Goal: Entertainment & Leisure: Consume media (video, audio)

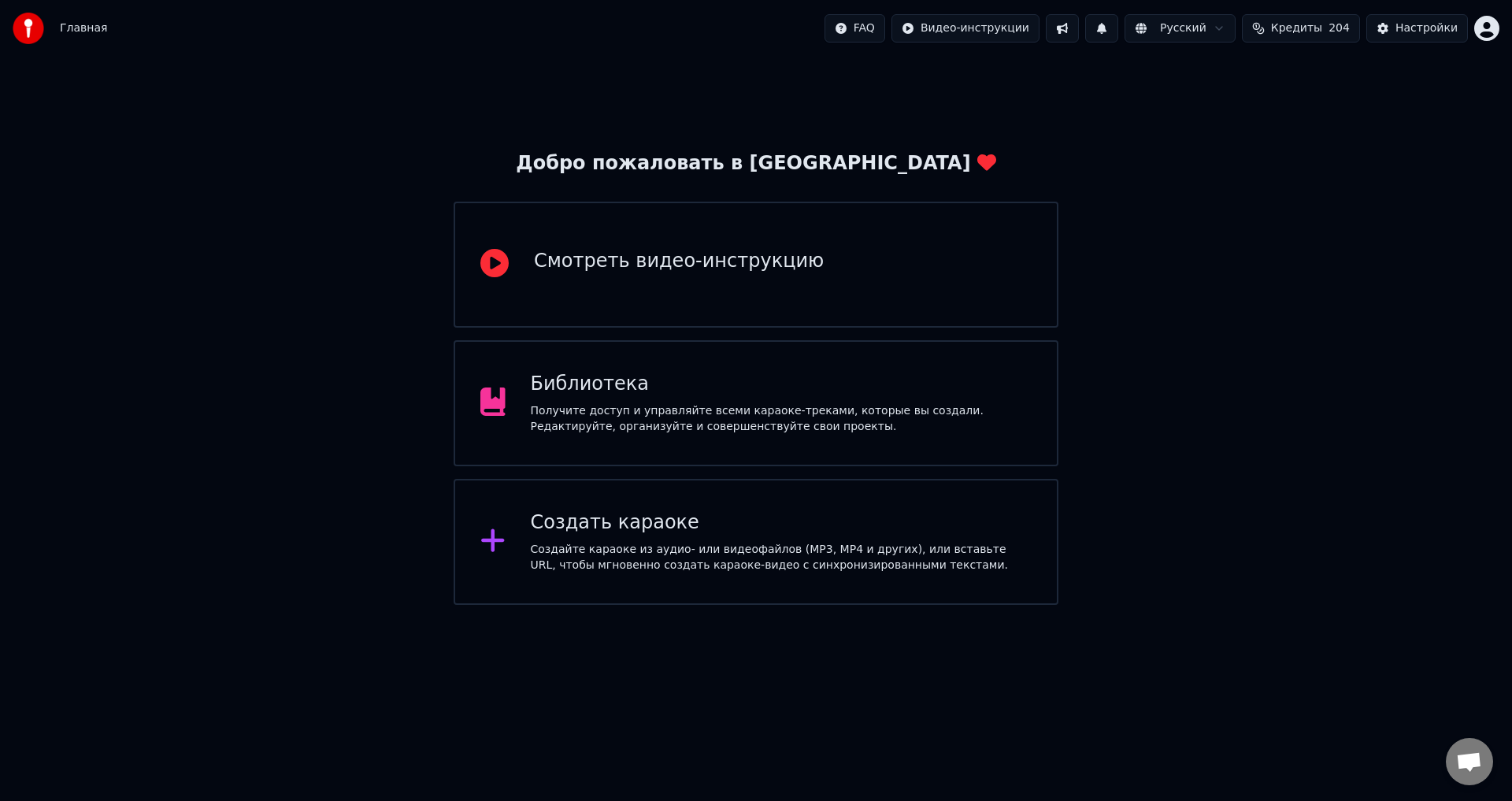
click at [677, 392] on div "Библиотека" at bounding box center [781, 384] width 501 height 25
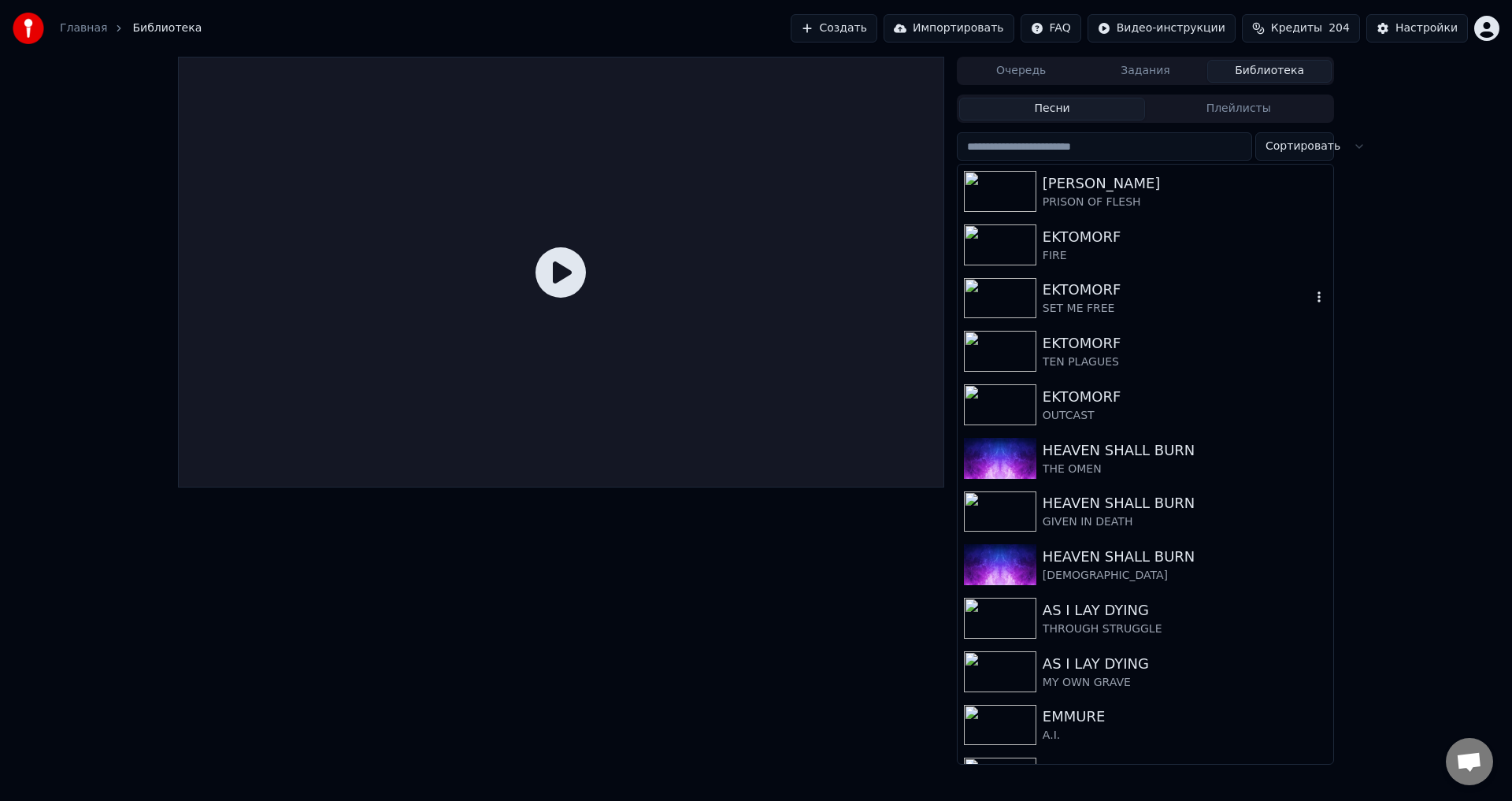
click at [1065, 298] on div "EKTOMORF" at bounding box center [1177, 290] width 269 height 22
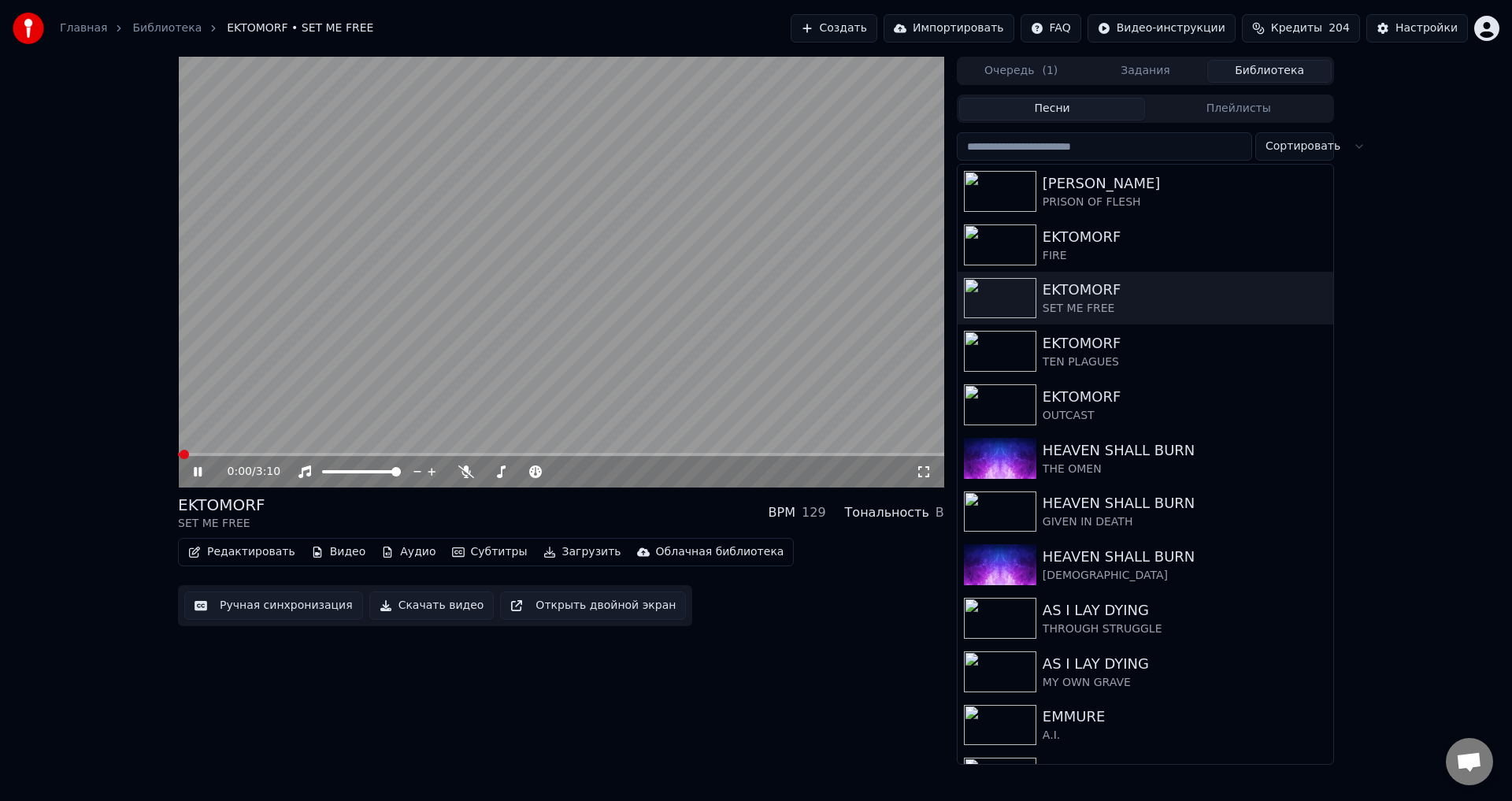
click at [194, 473] on icon at bounding box center [209, 472] width 37 height 13
click at [283, 600] on button "Ручная синхронизация" at bounding box center [274, 606] width 179 height 28
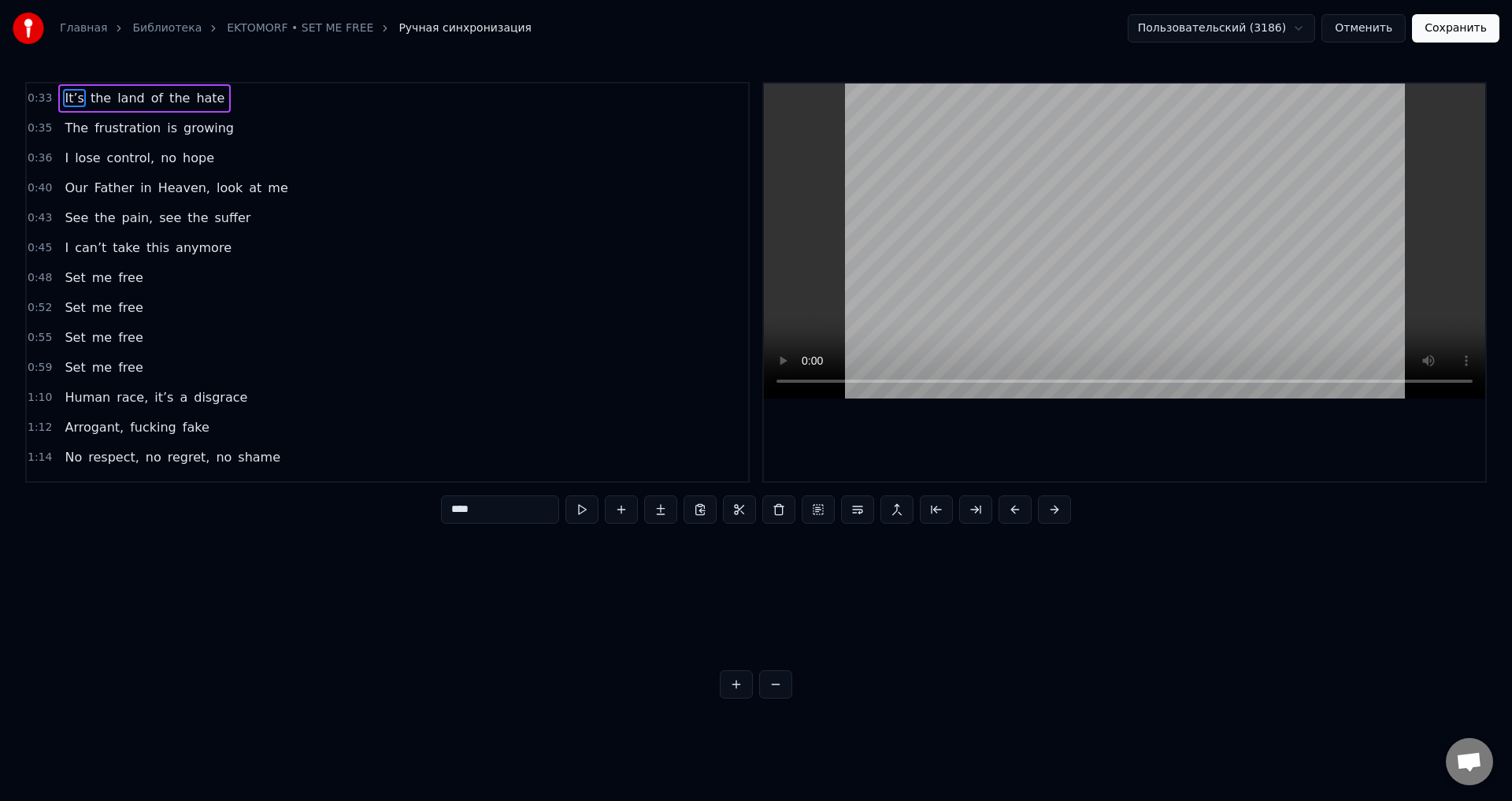
click at [1363, 38] on button "Отменить" at bounding box center [1363, 28] width 85 height 28
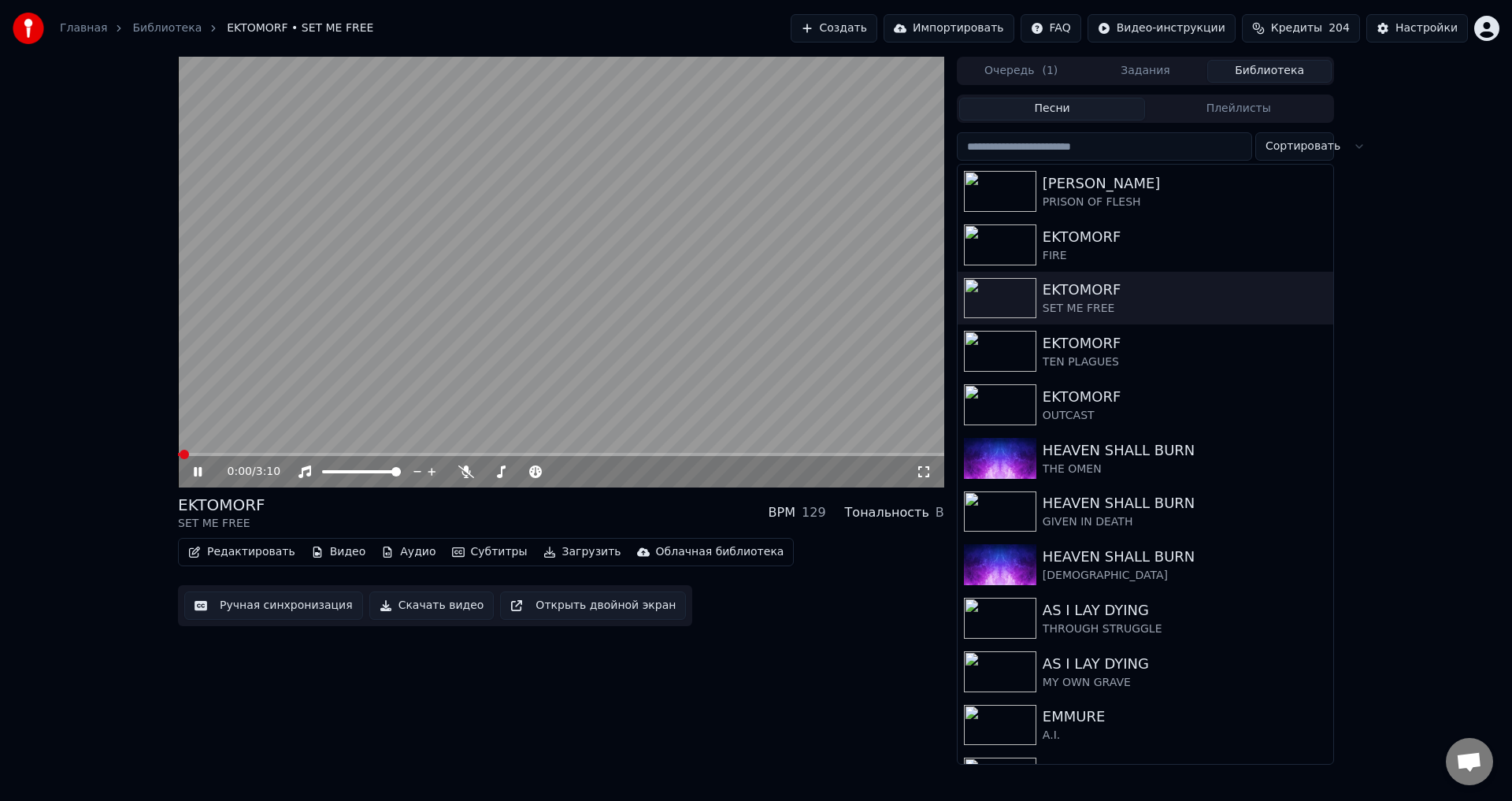
click at [197, 472] on icon at bounding box center [198, 472] width 8 height 9
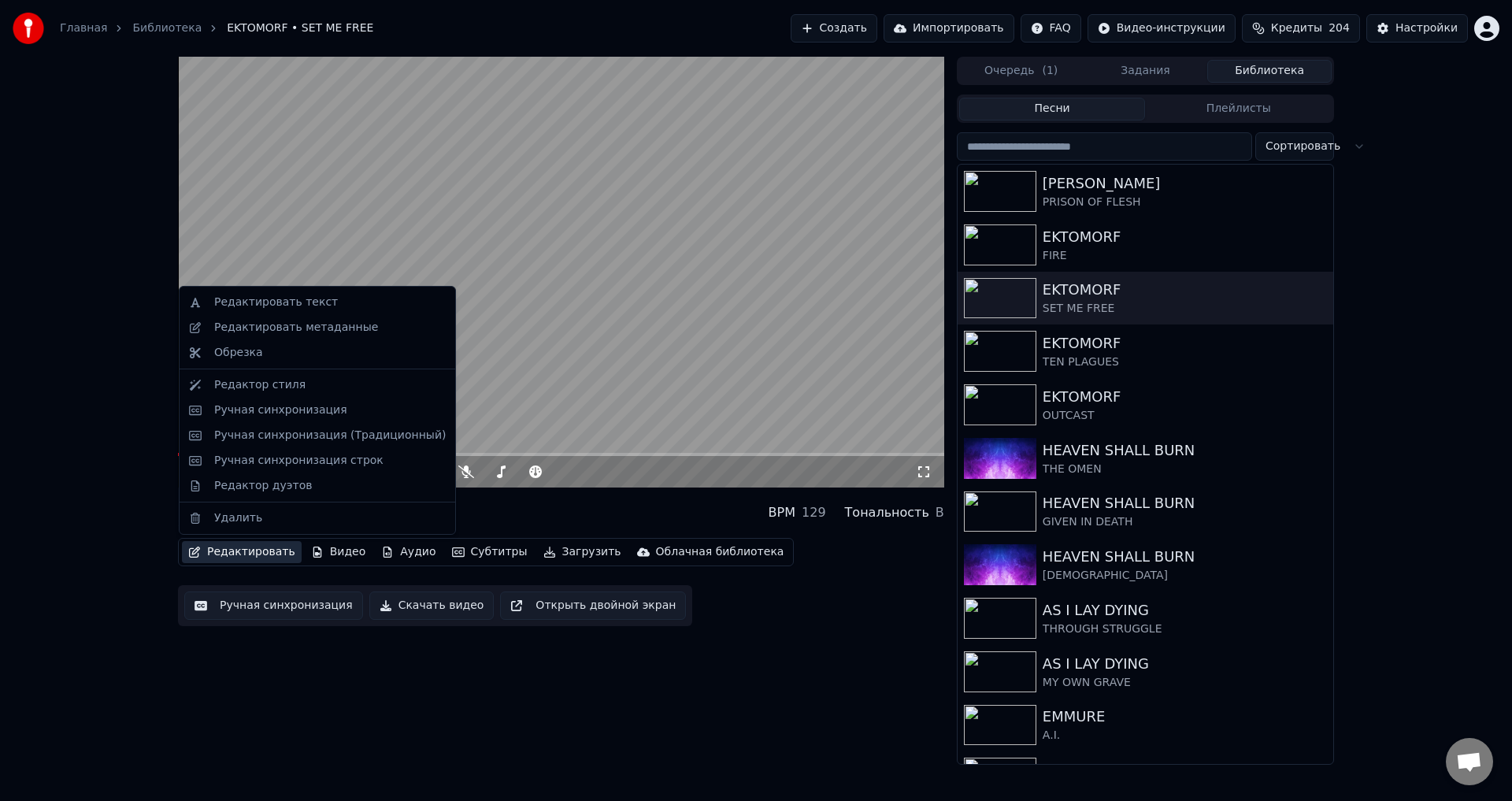
click at [270, 548] on button "Редактировать" at bounding box center [241, 552] width 119 height 22
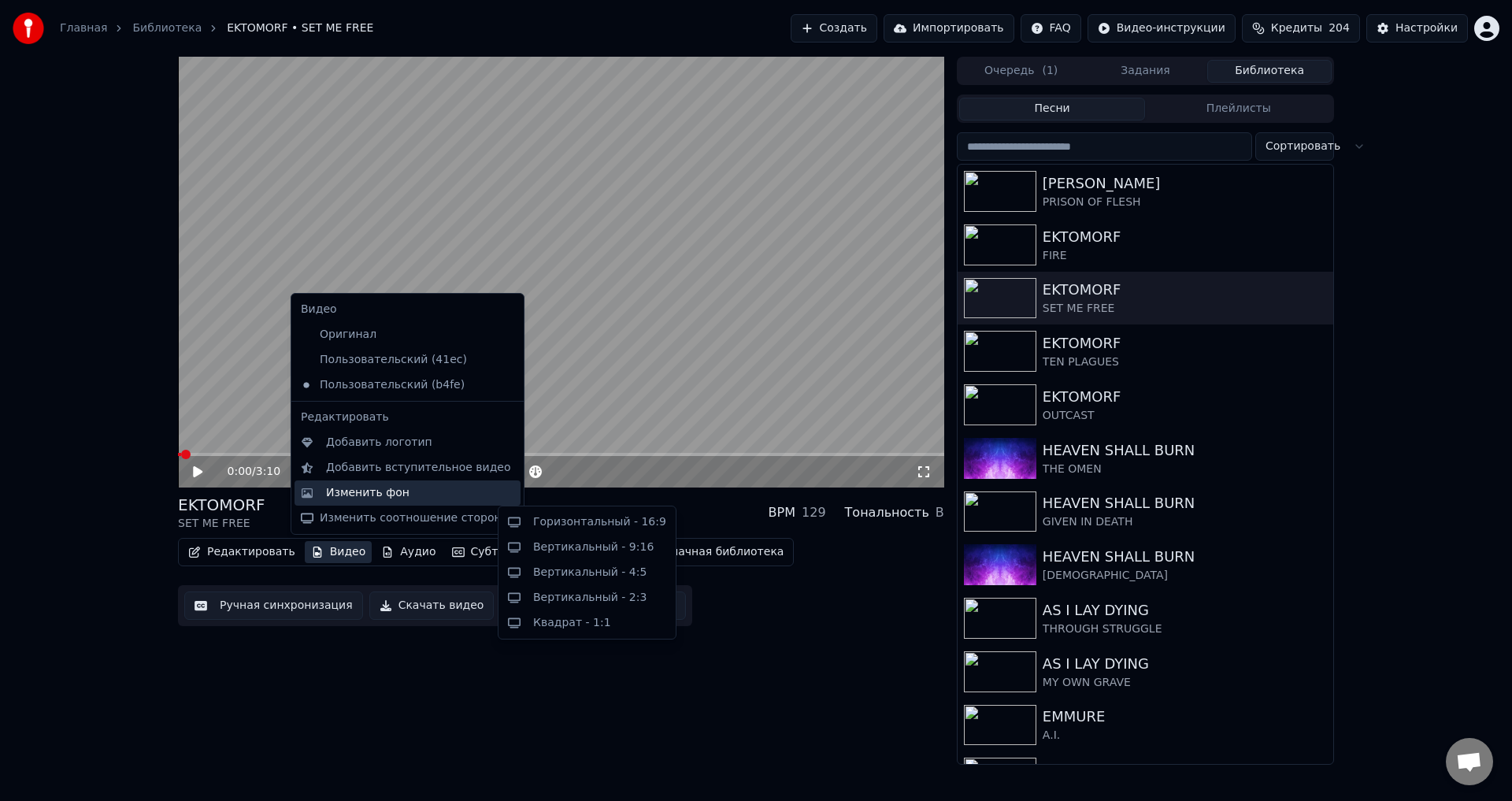
click at [399, 499] on div "Изменить фон" at bounding box center [368, 493] width 84 height 16
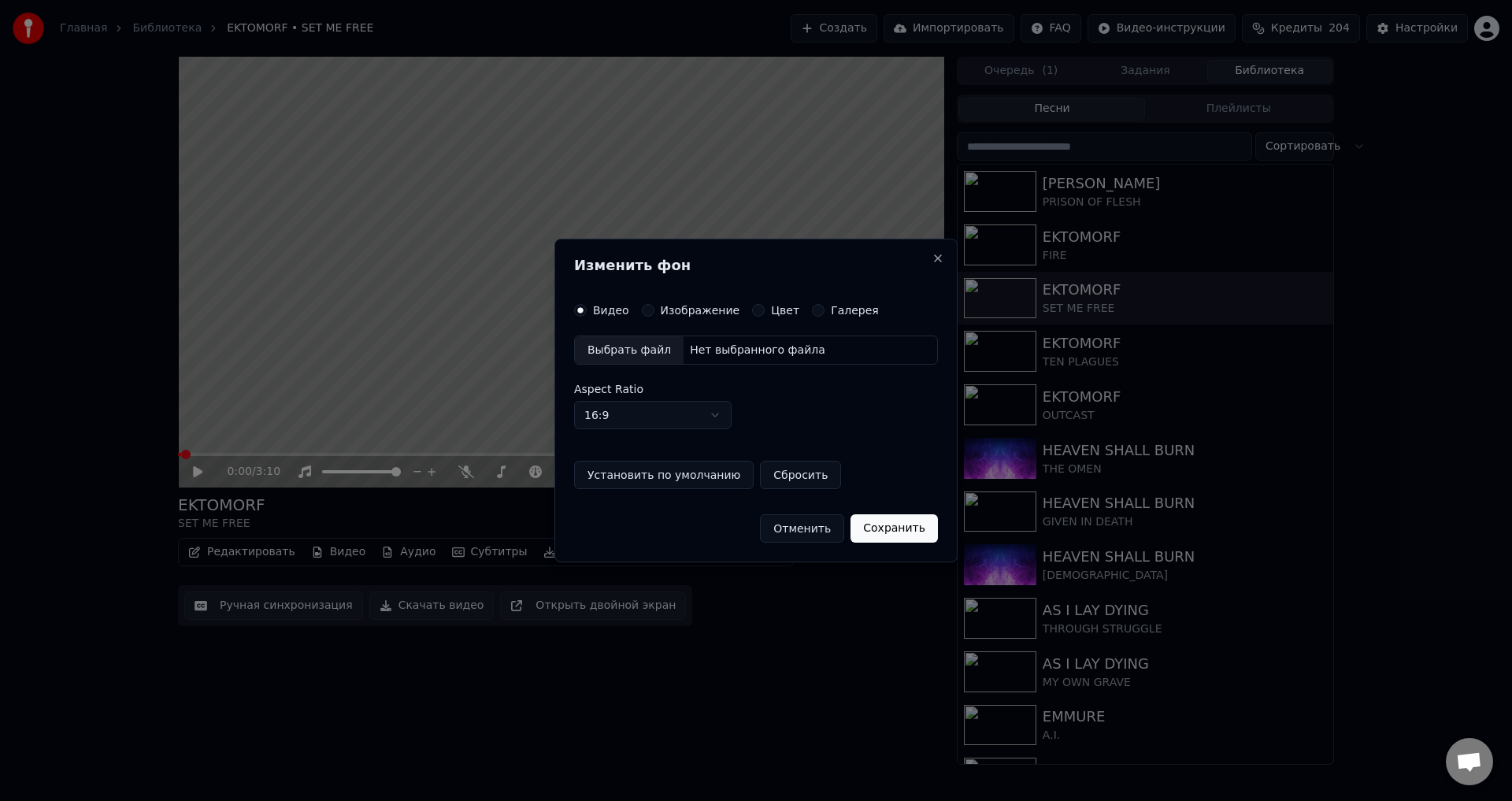
click at [642, 304] on button "Изображение" at bounding box center [648, 310] width 13 height 13
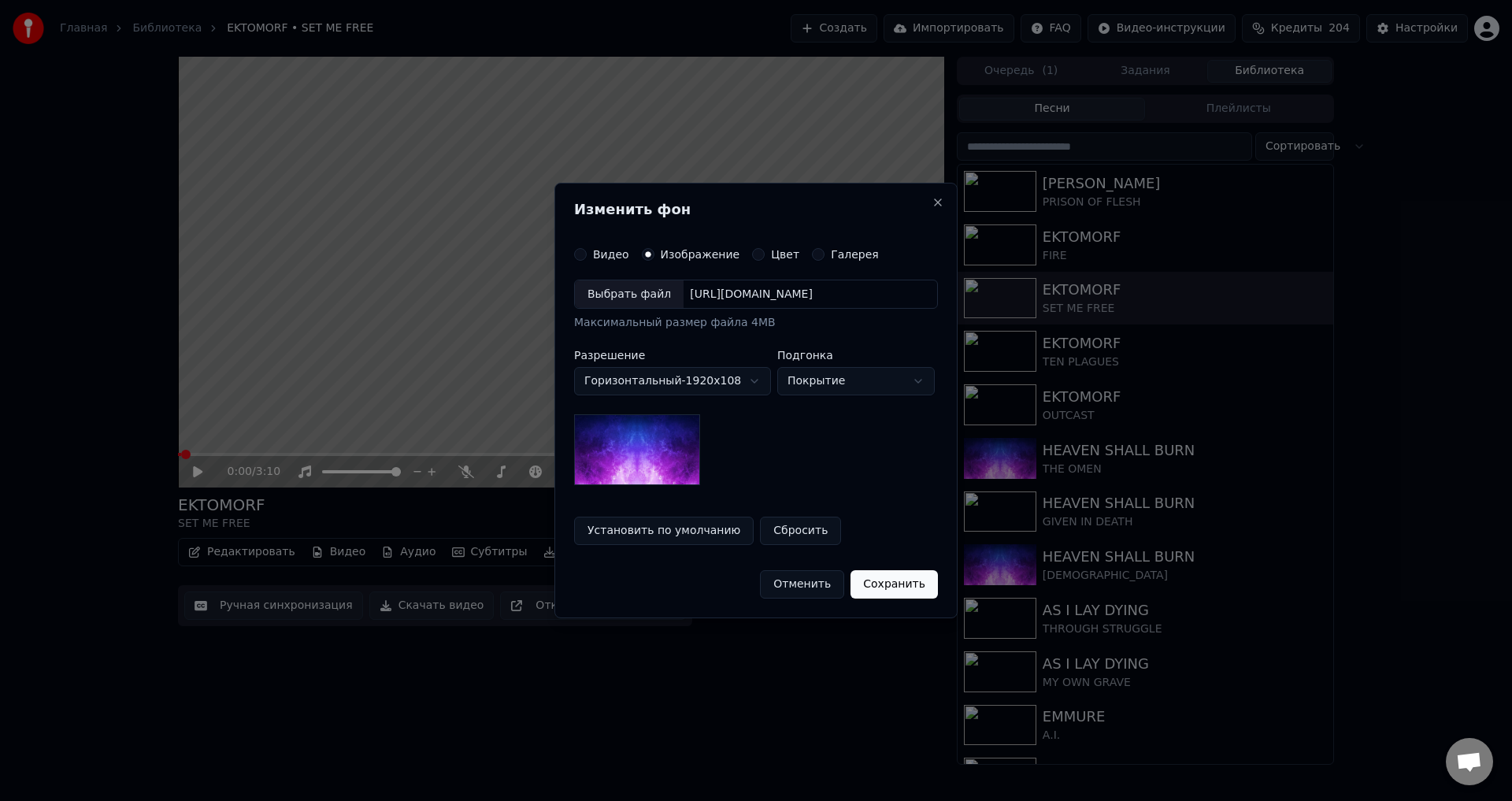
click at [629, 297] on div "Выбрать файл" at bounding box center [629, 295] width 108 height 28
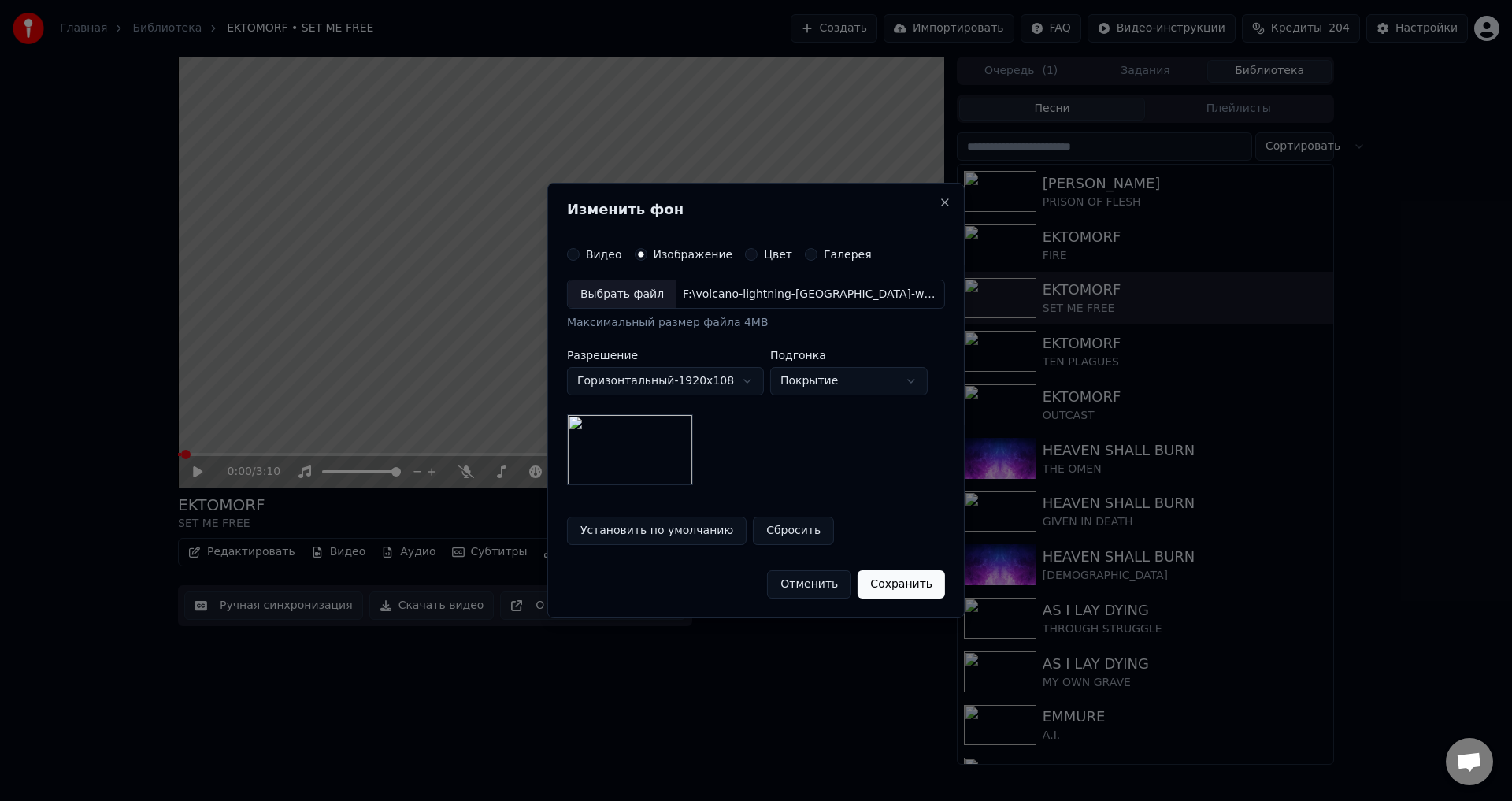
click at [620, 574] on div "Отменить Сохранить" at bounding box center [756, 578] width 378 height 41
click at [894, 588] on button "Сохранить" at bounding box center [901, 584] width 88 height 28
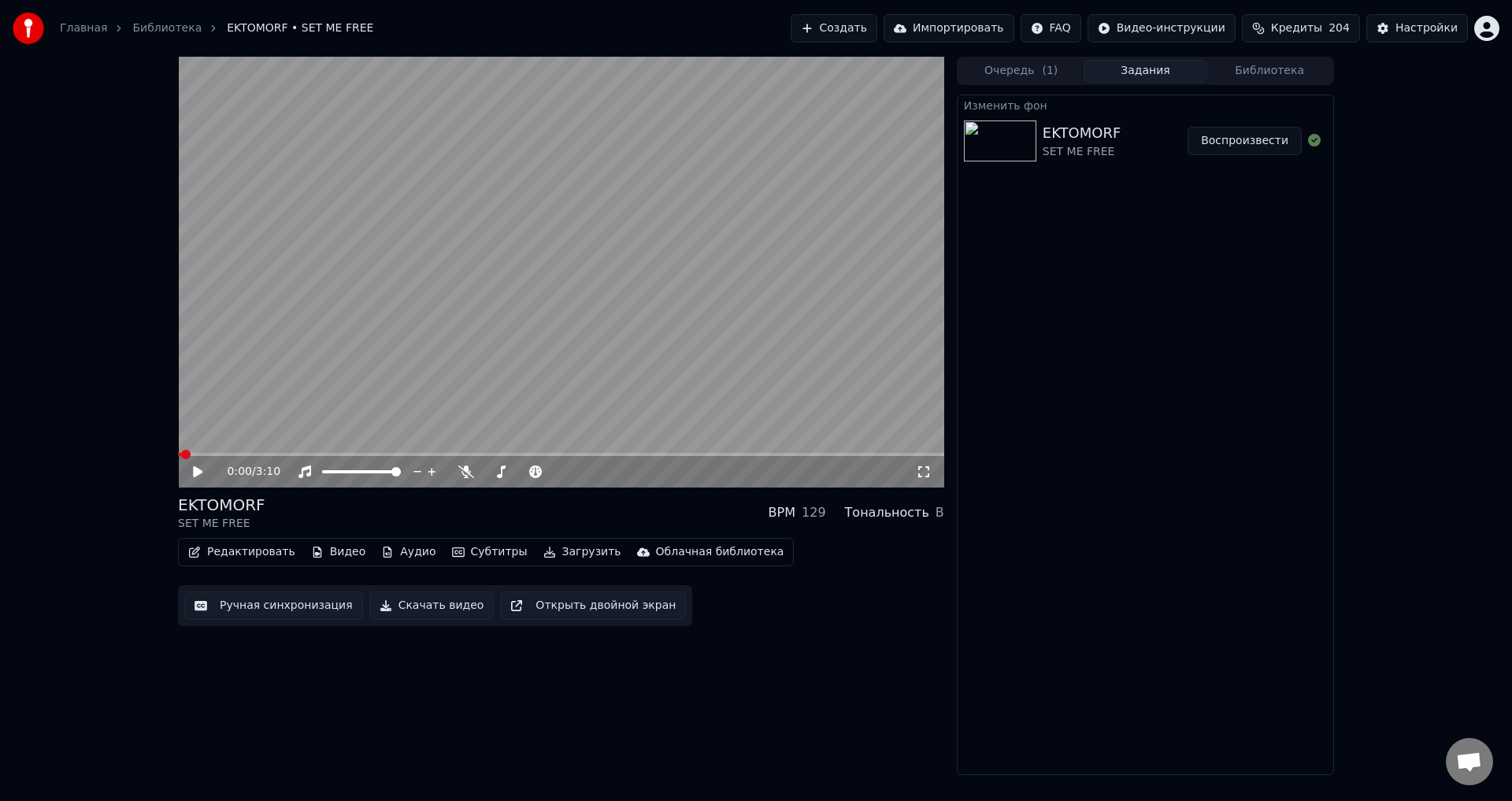
click at [1232, 140] on button "Воспроизвести" at bounding box center [1245, 141] width 114 height 28
drag, startPoint x: 925, startPoint y: 472, endPoint x: 920, endPoint y: 492, distance: 20.6
click at [926, 472] on icon at bounding box center [924, 472] width 16 height 13
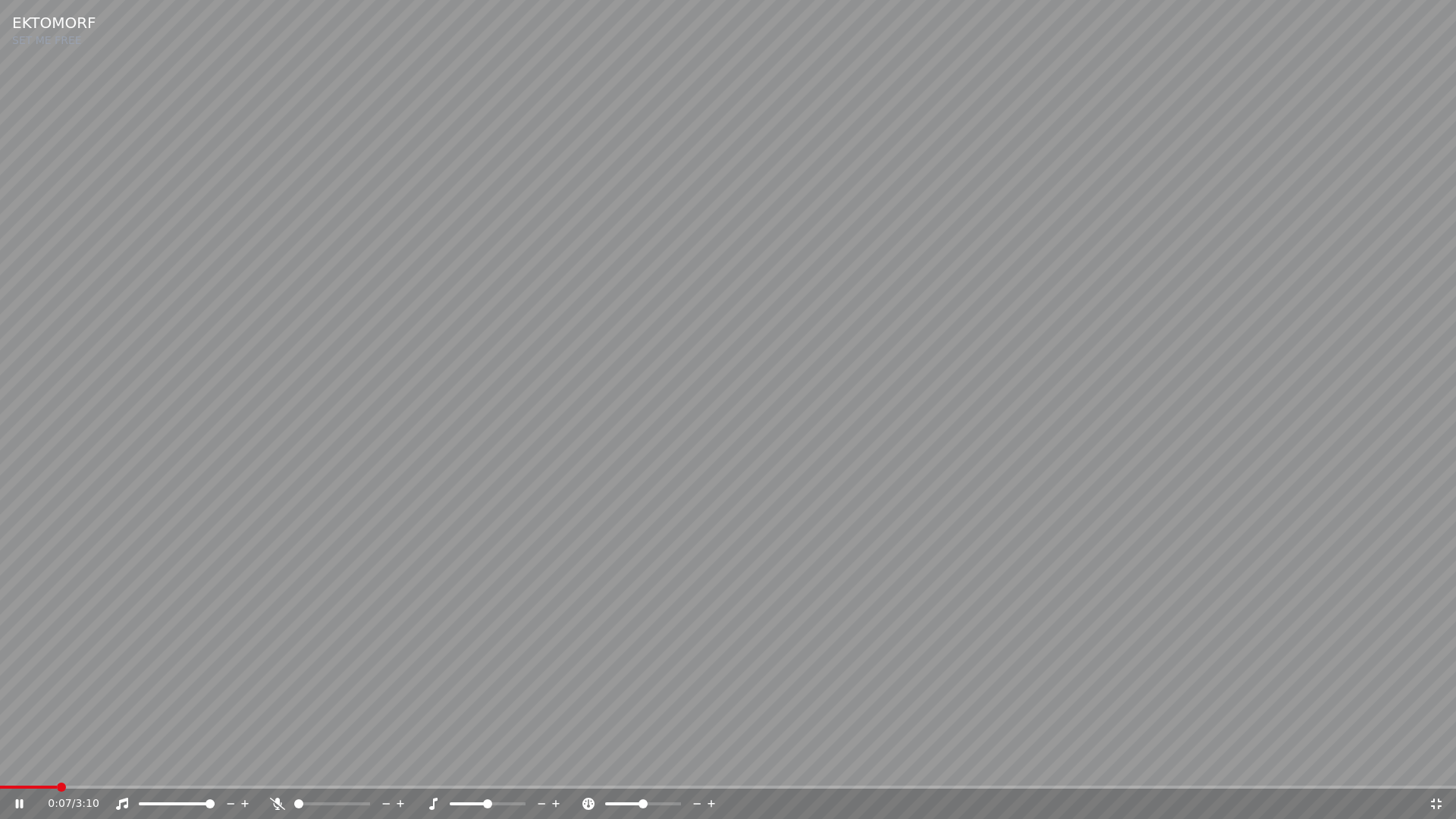
click at [568, 515] on video at bounding box center [728, 410] width 1456 height 819
click at [794, 417] on video at bounding box center [728, 410] width 1456 height 819
click at [1436, 770] on icon at bounding box center [1436, 804] width 15 height 12
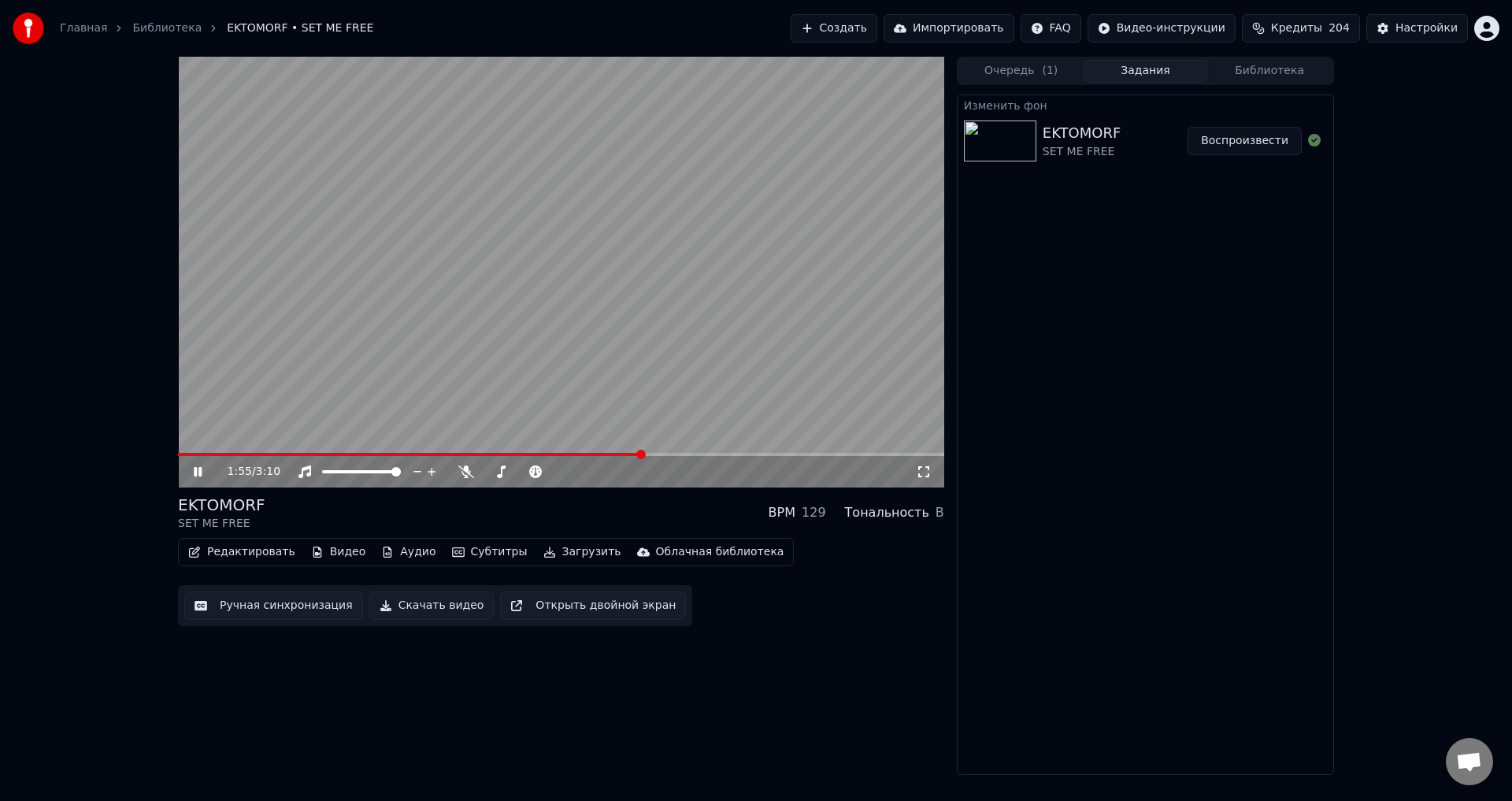
click at [805, 251] on video at bounding box center [561, 272] width 766 height 431
click at [1252, 70] on button "Библиотека" at bounding box center [1269, 71] width 124 height 23
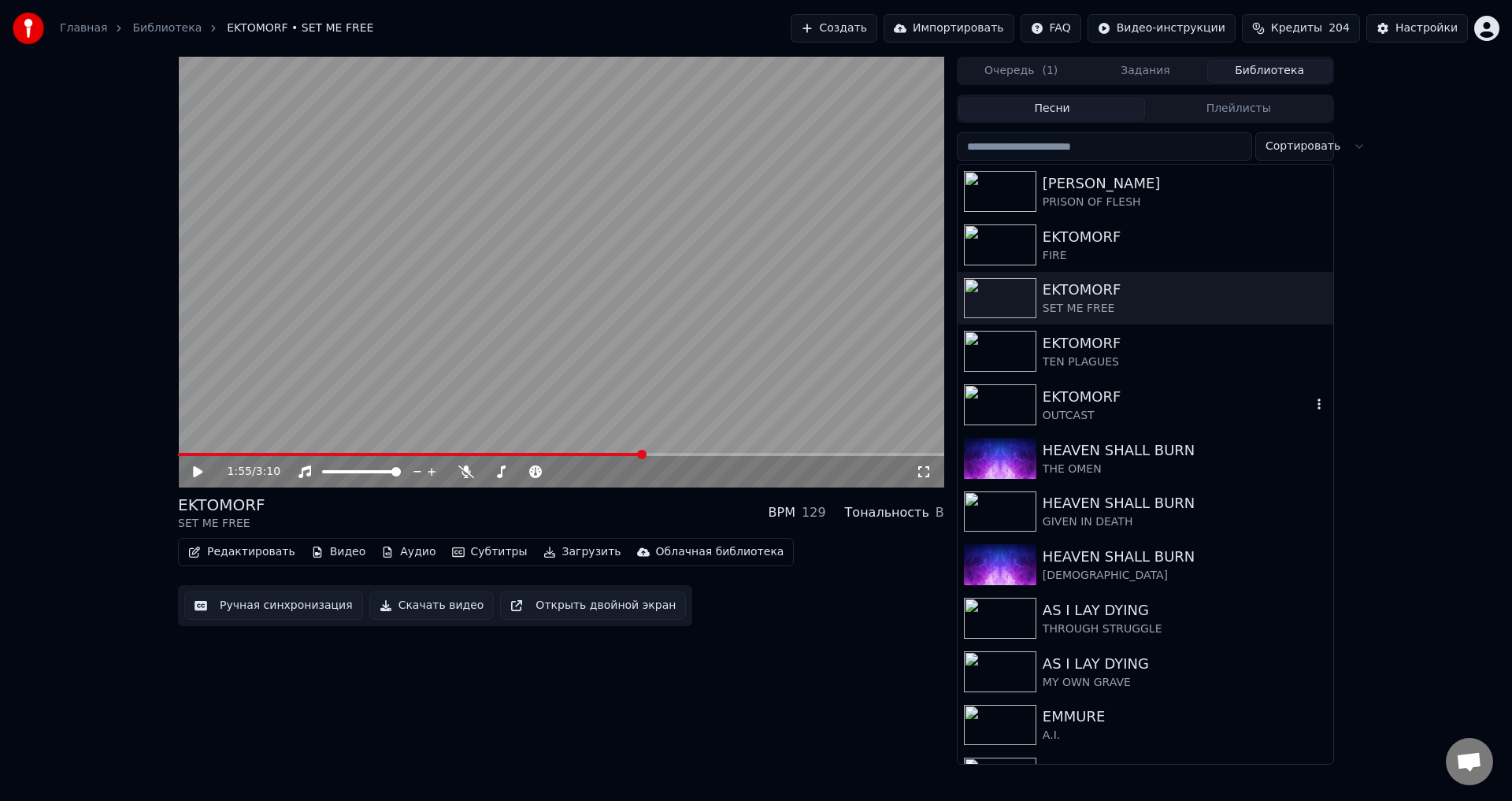
click at [996, 404] on img at bounding box center [1000, 405] width 73 height 41
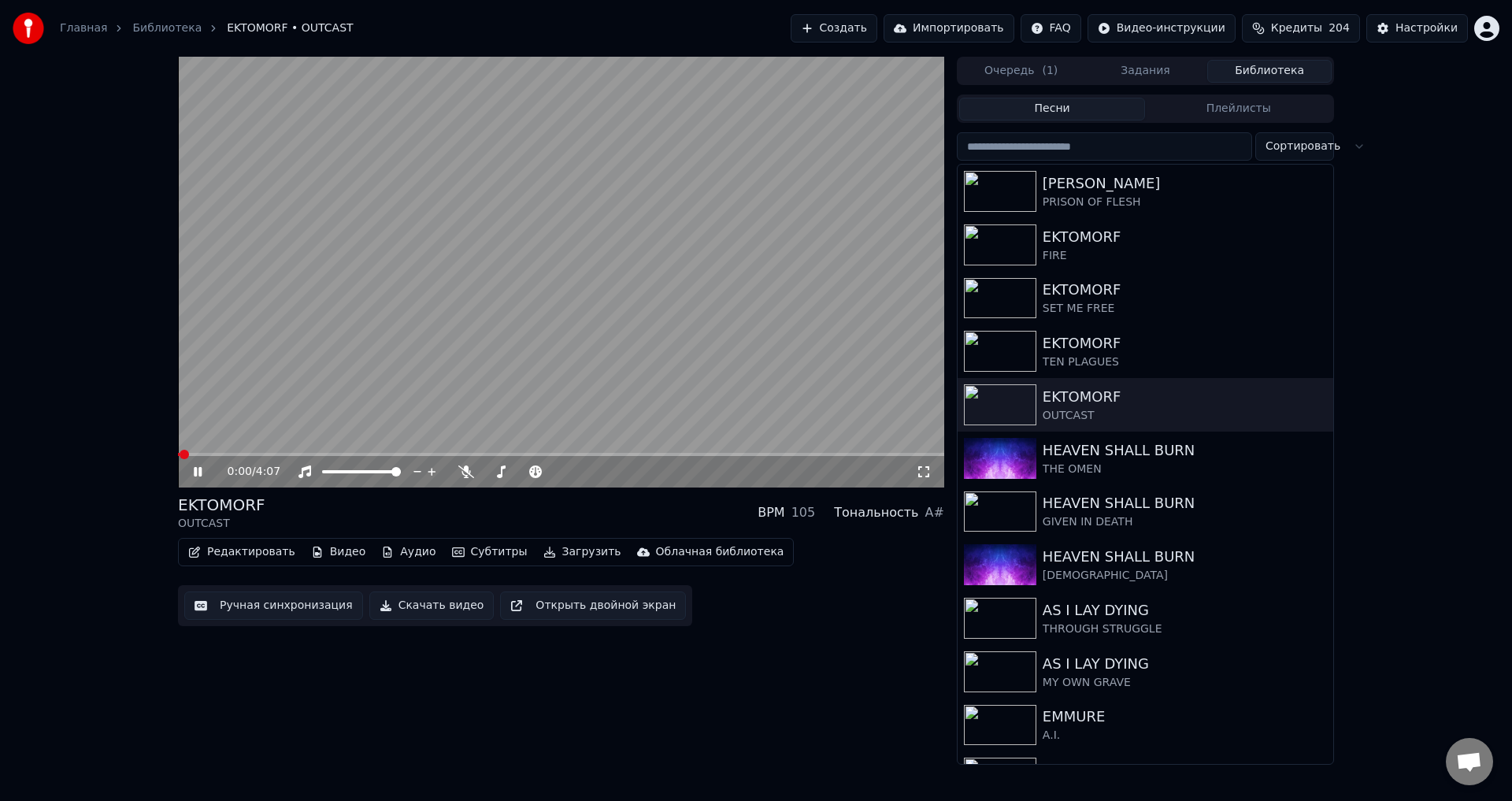
click at [197, 473] on icon at bounding box center [198, 472] width 8 height 9
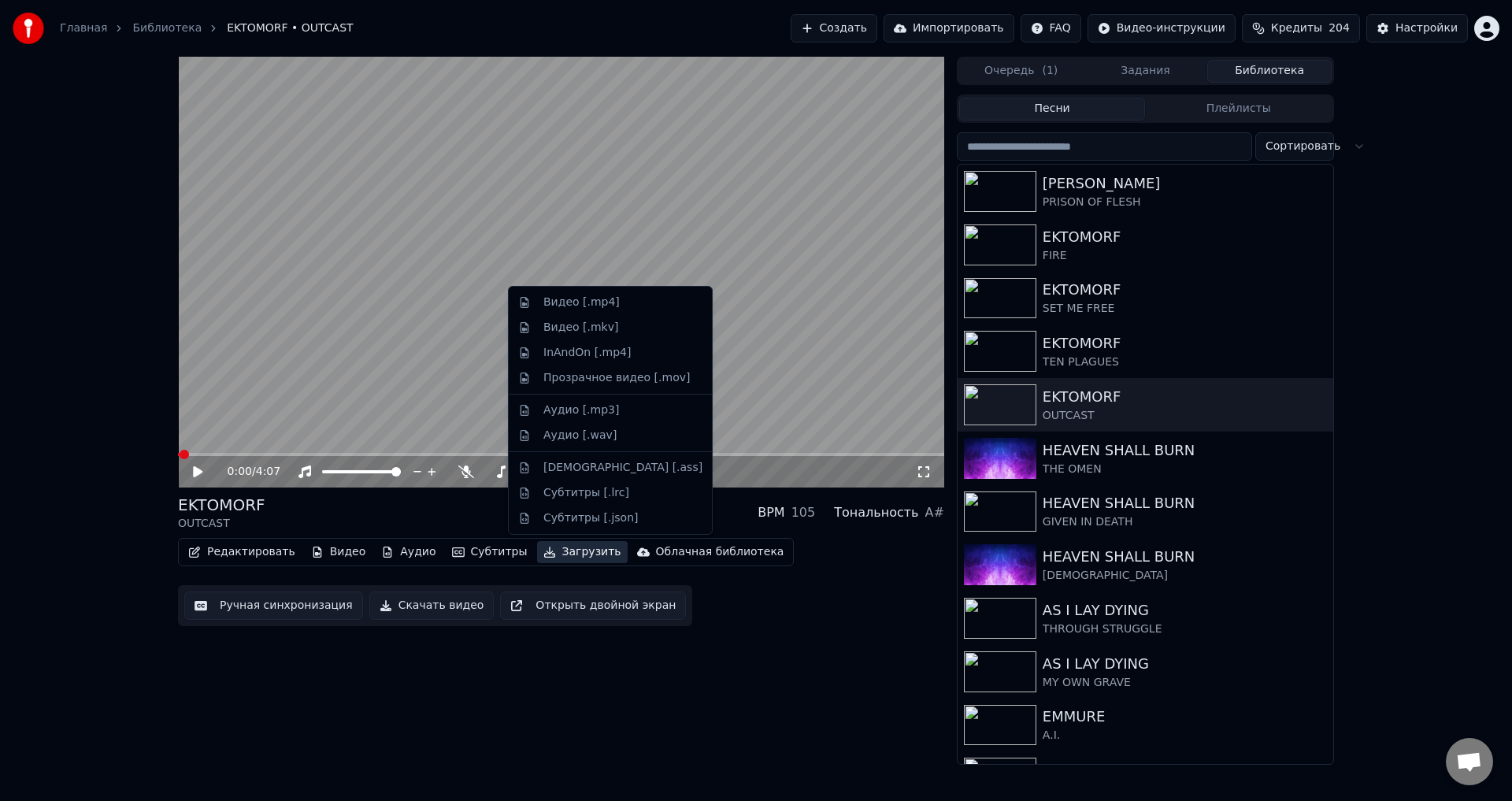
click at [549, 548] on button "Загрузить" at bounding box center [582, 552] width 91 height 22
click at [596, 413] on div "Аудио [.mp3]" at bounding box center [581, 410] width 76 height 16
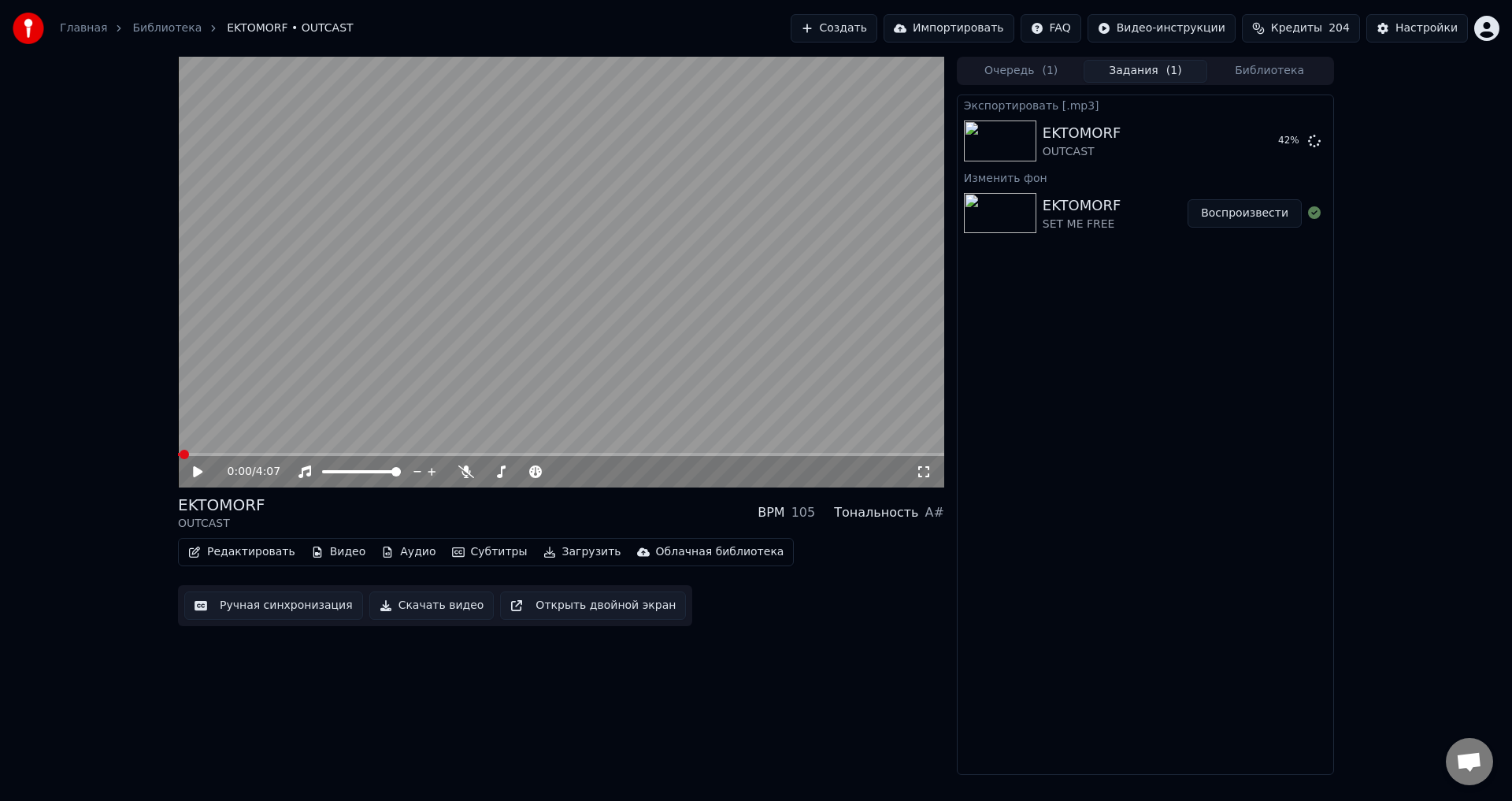
click at [554, 557] on button "Загрузить" at bounding box center [582, 552] width 91 height 22
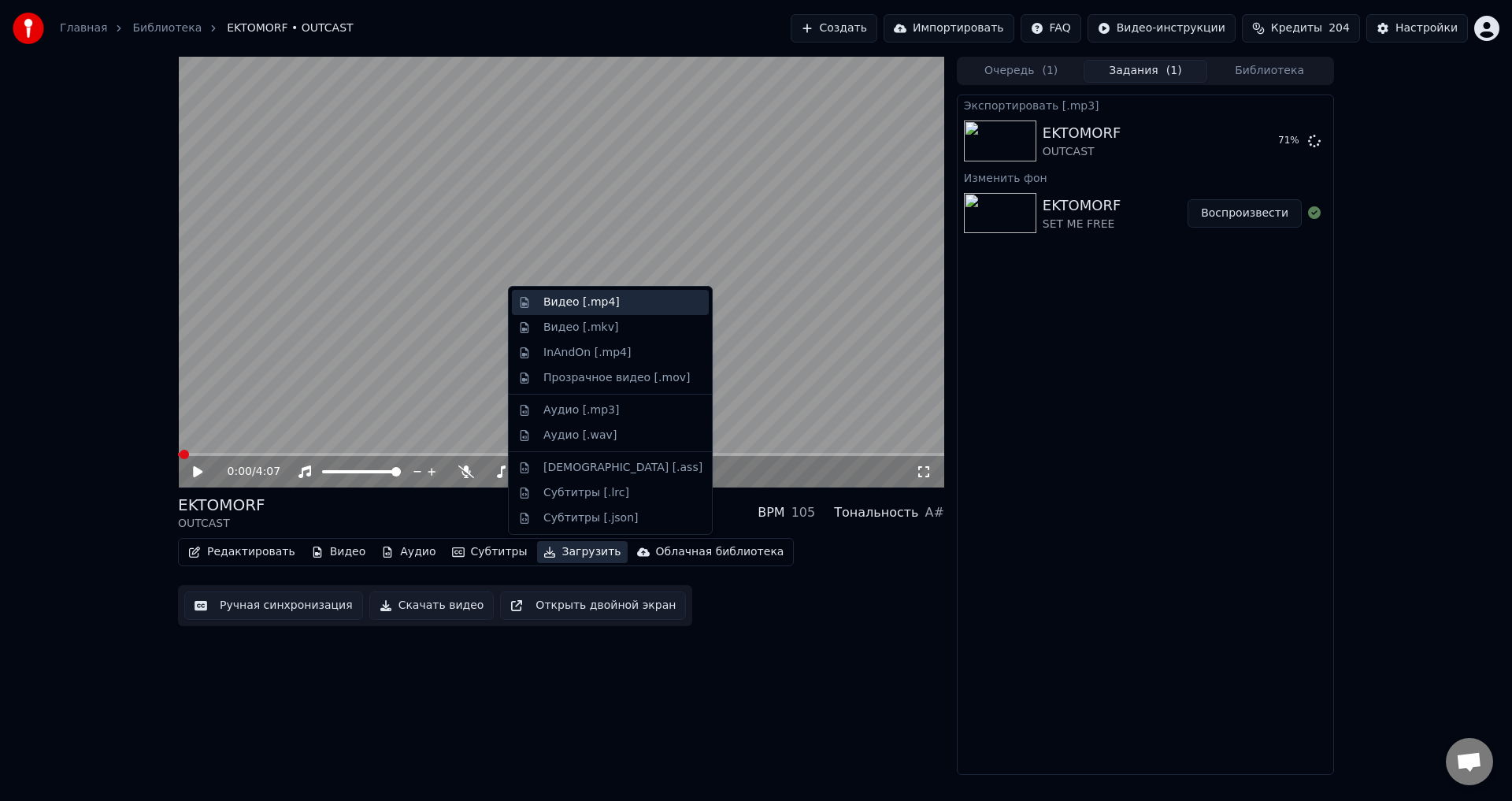
click at [598, 312] on div "Видео [.mp4]" at bounding box center [610, 302] width 197 height 25
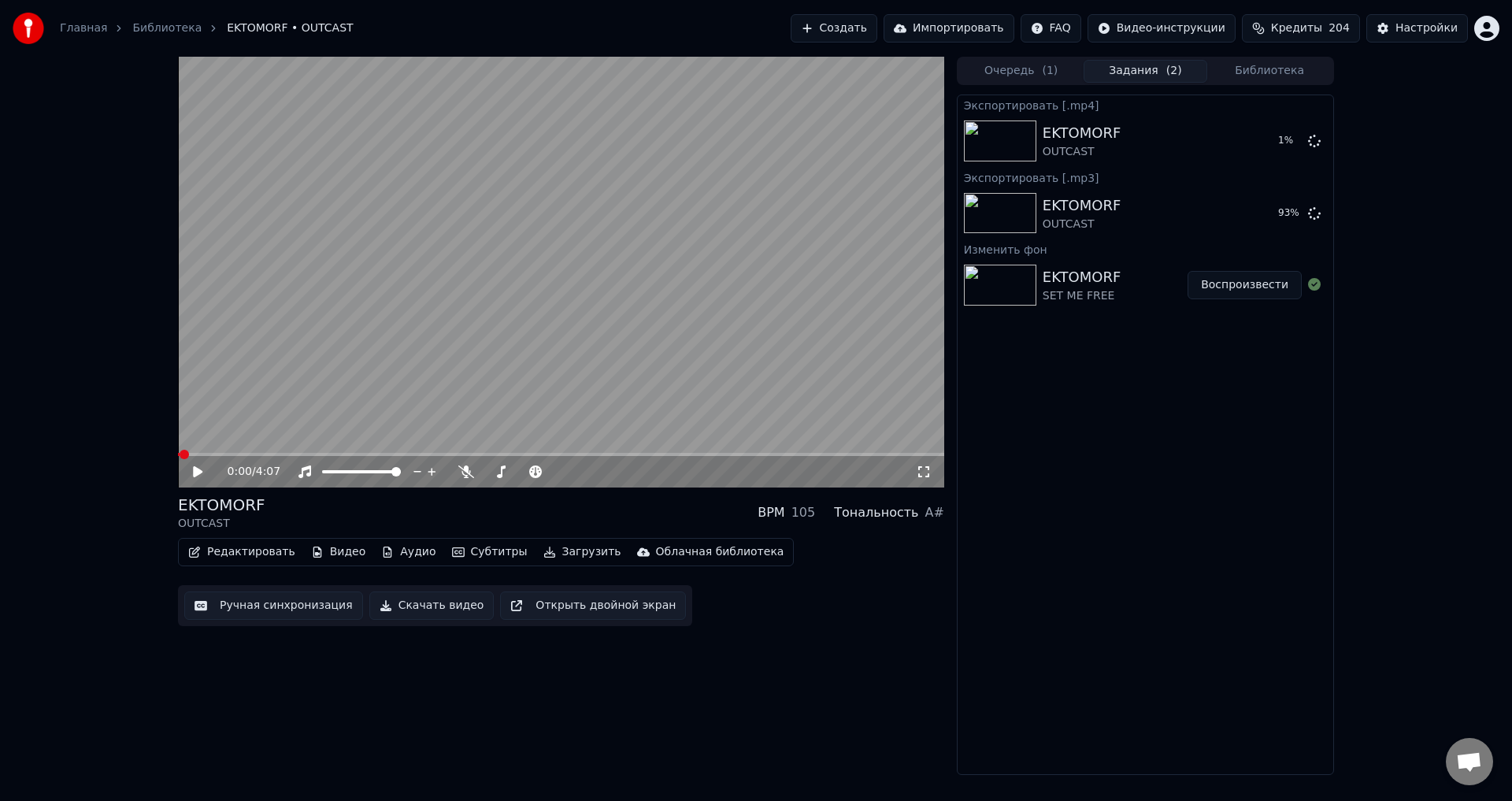
click at [1257, 70] on button "Библиотека" at bounding box center [1269, 71] width 124 height 23
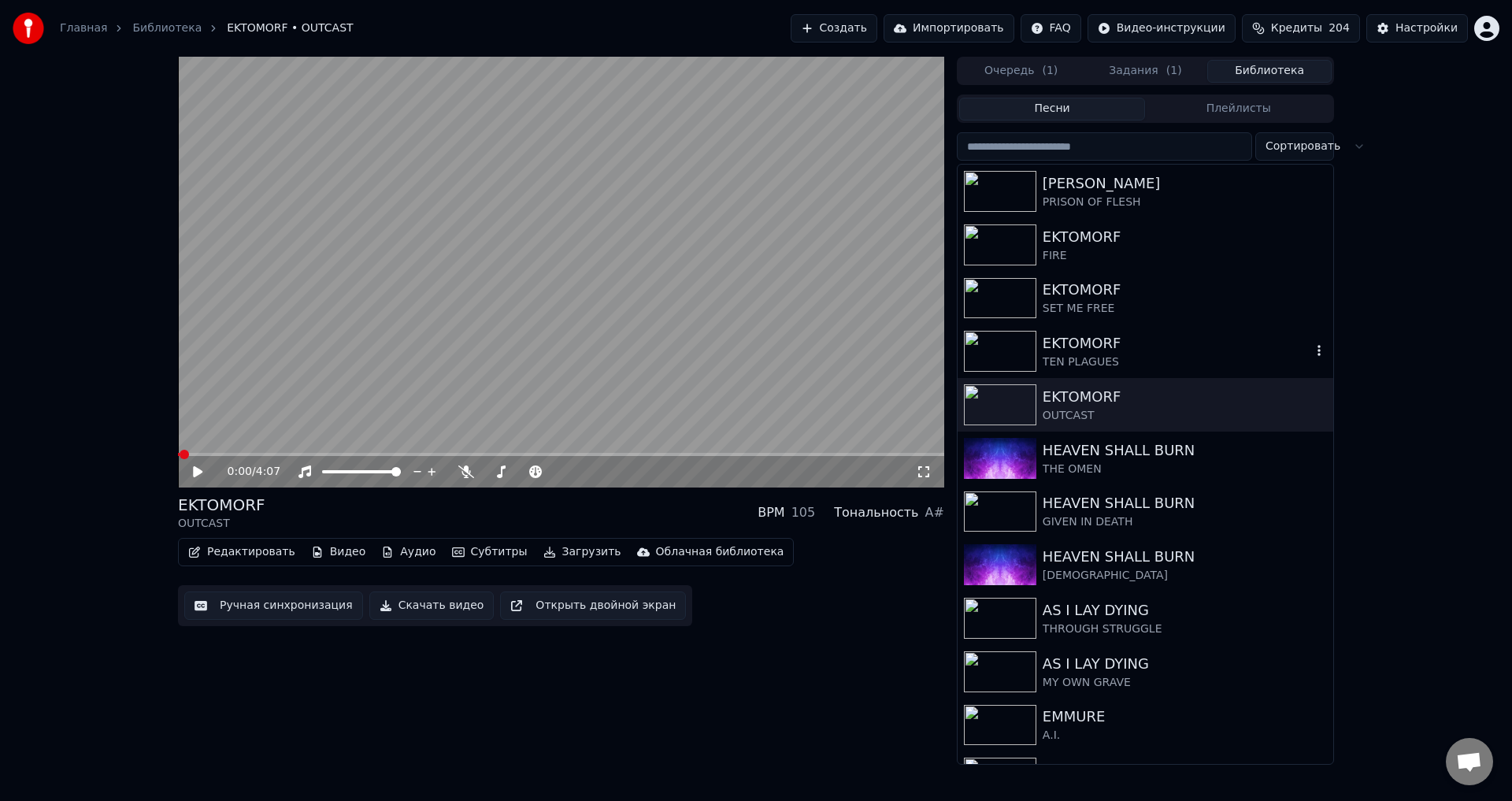
click at [1063, 340] on div "EKTOMORF" at bounding box center [1177, 343] width 269 height 22
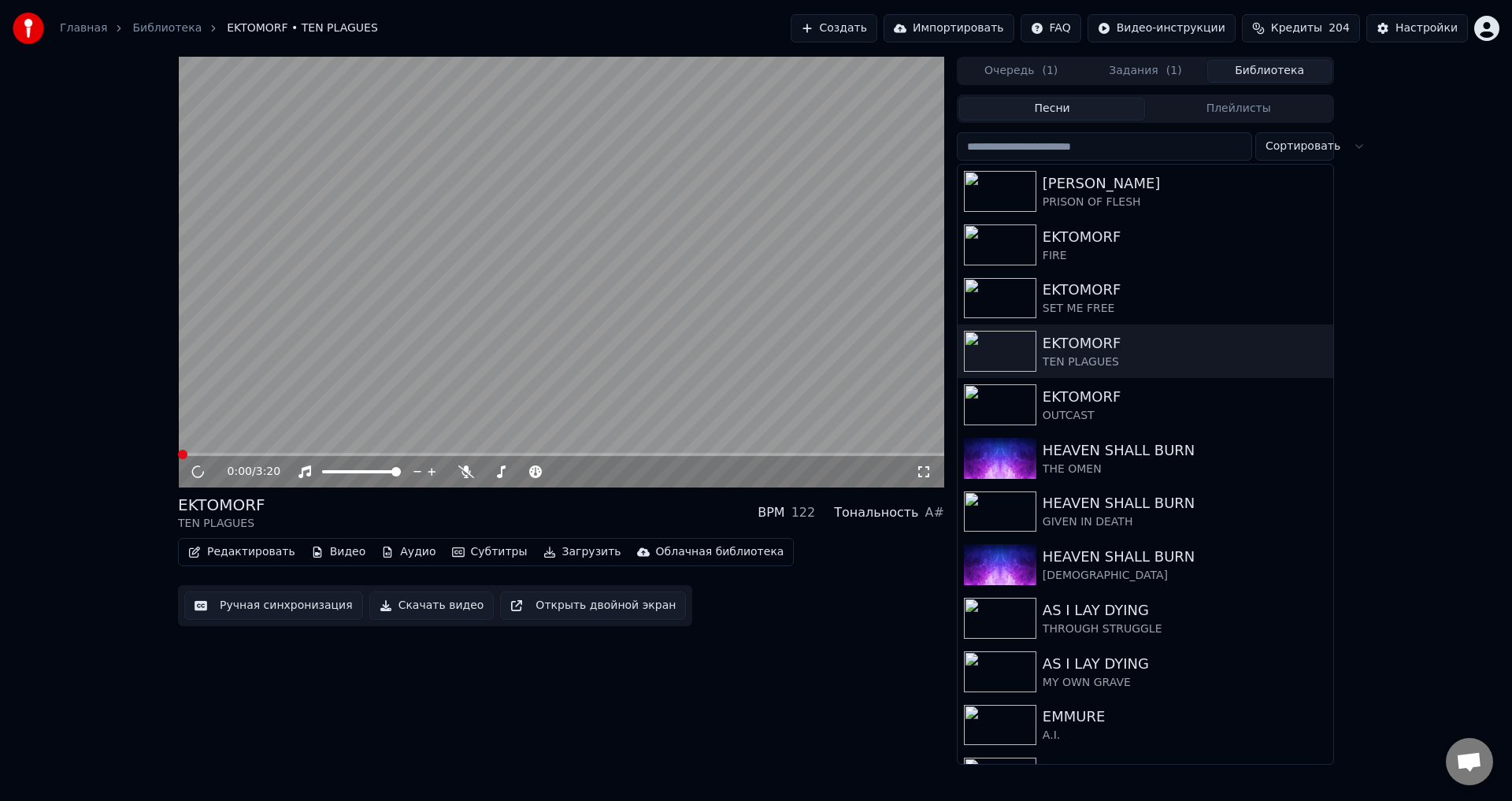
click at [197, 471] on icon at bounding box center [198, 472] width 17 height 17
click at [196, 474] on icon at bounding box center [198, 472] width 8 height 9
click at [542, 547] on button "Загрузить" at bounding box center [582, 552] width 91 height 22
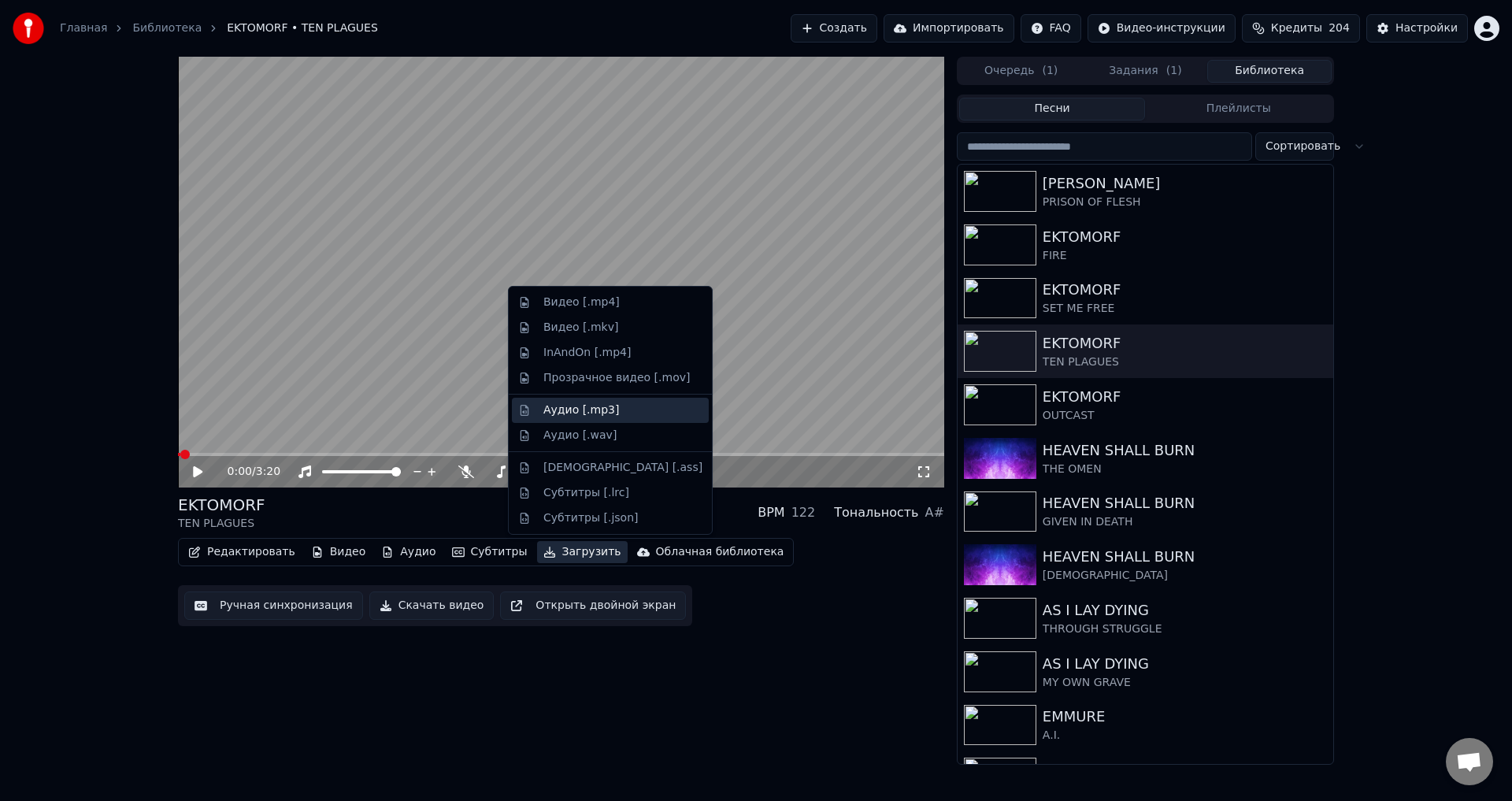
click at [595, 412] on div "Аудио [.mp3]" at bounding box center [581, 410] width 76 height 16
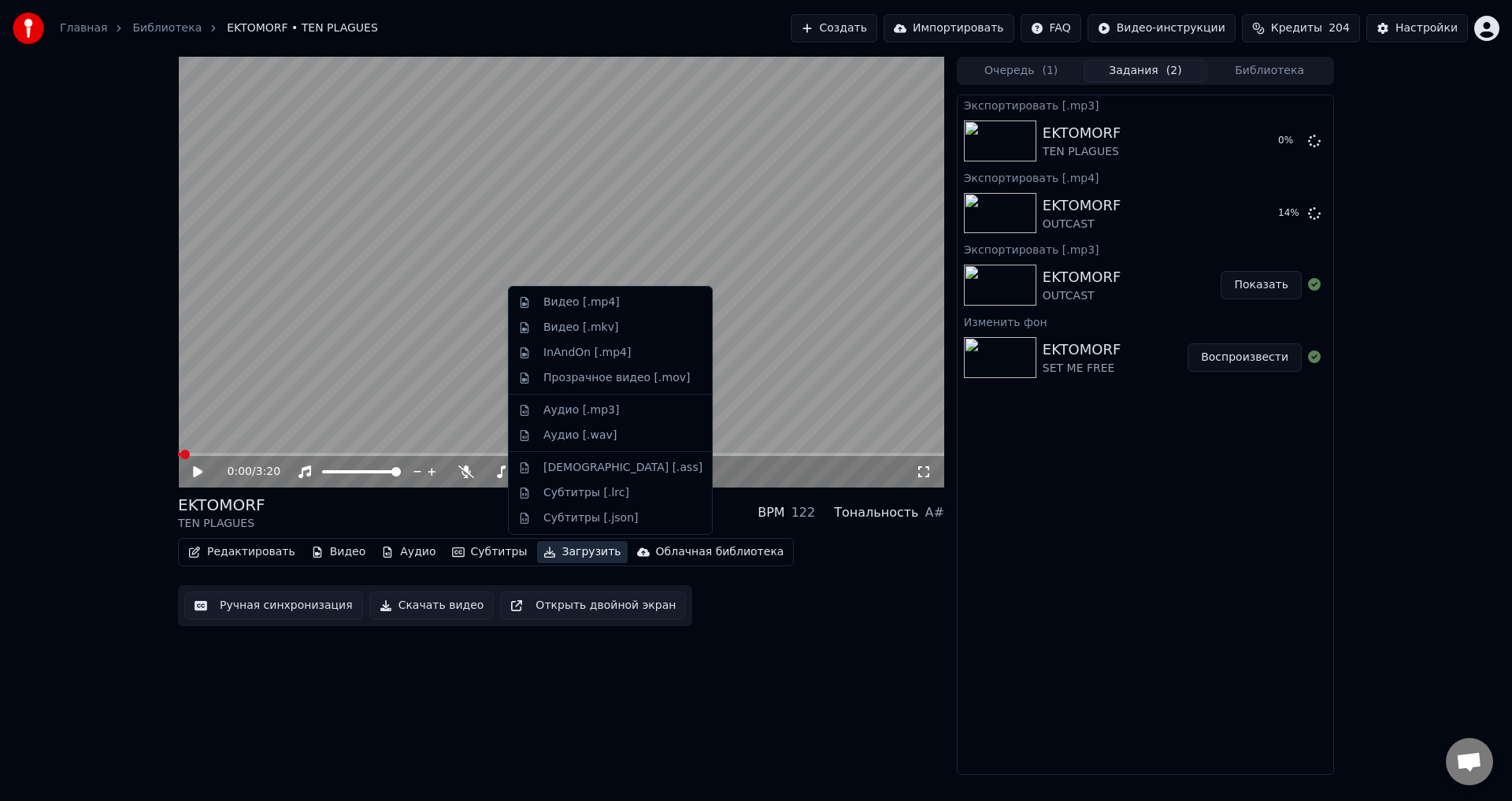
click at [555, 553] on button "Загрузить" at bounding box center [582, 552] width 91 height 22
click at [578, 297] on div "Видео [.mp4]" at bounding box center [581, 302] width 77 height 16
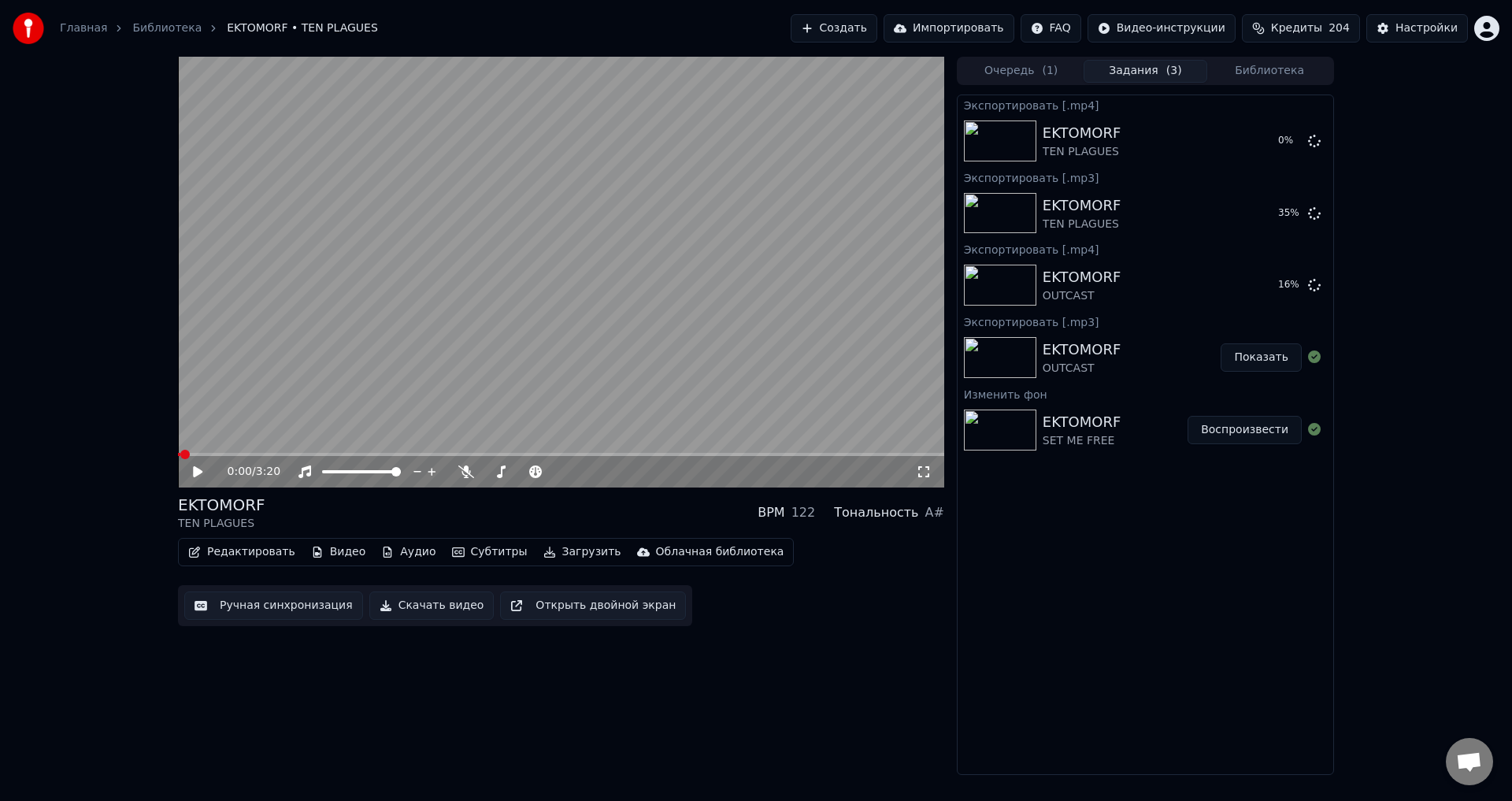
click at [1289, 70] on button "Библиотека" at bounding box center [1269, 71] width 124 height 23
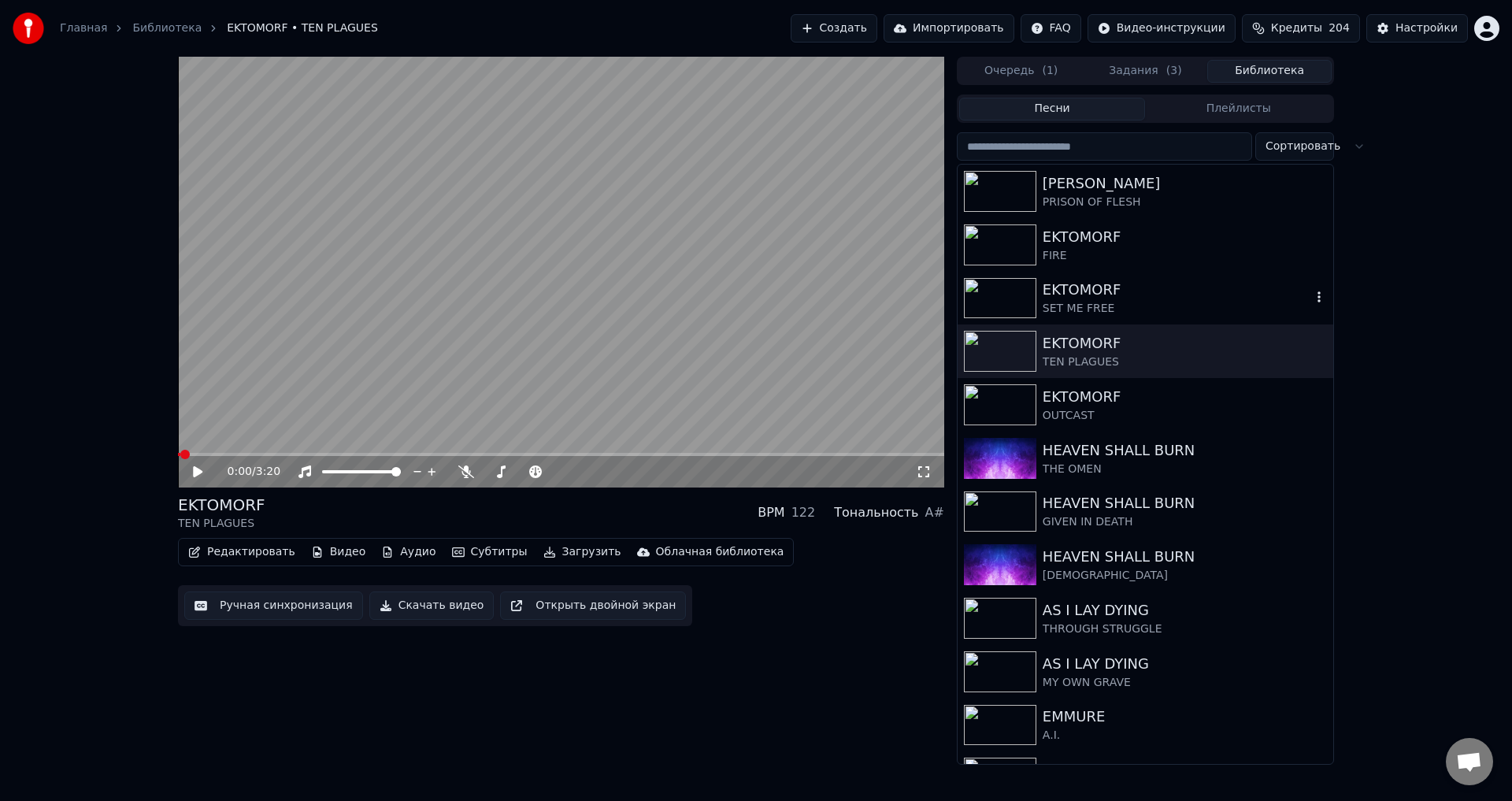
click at [1101, 293] on div "EKTOMORF" at bounding box center [1177, 290] width 269 height 22
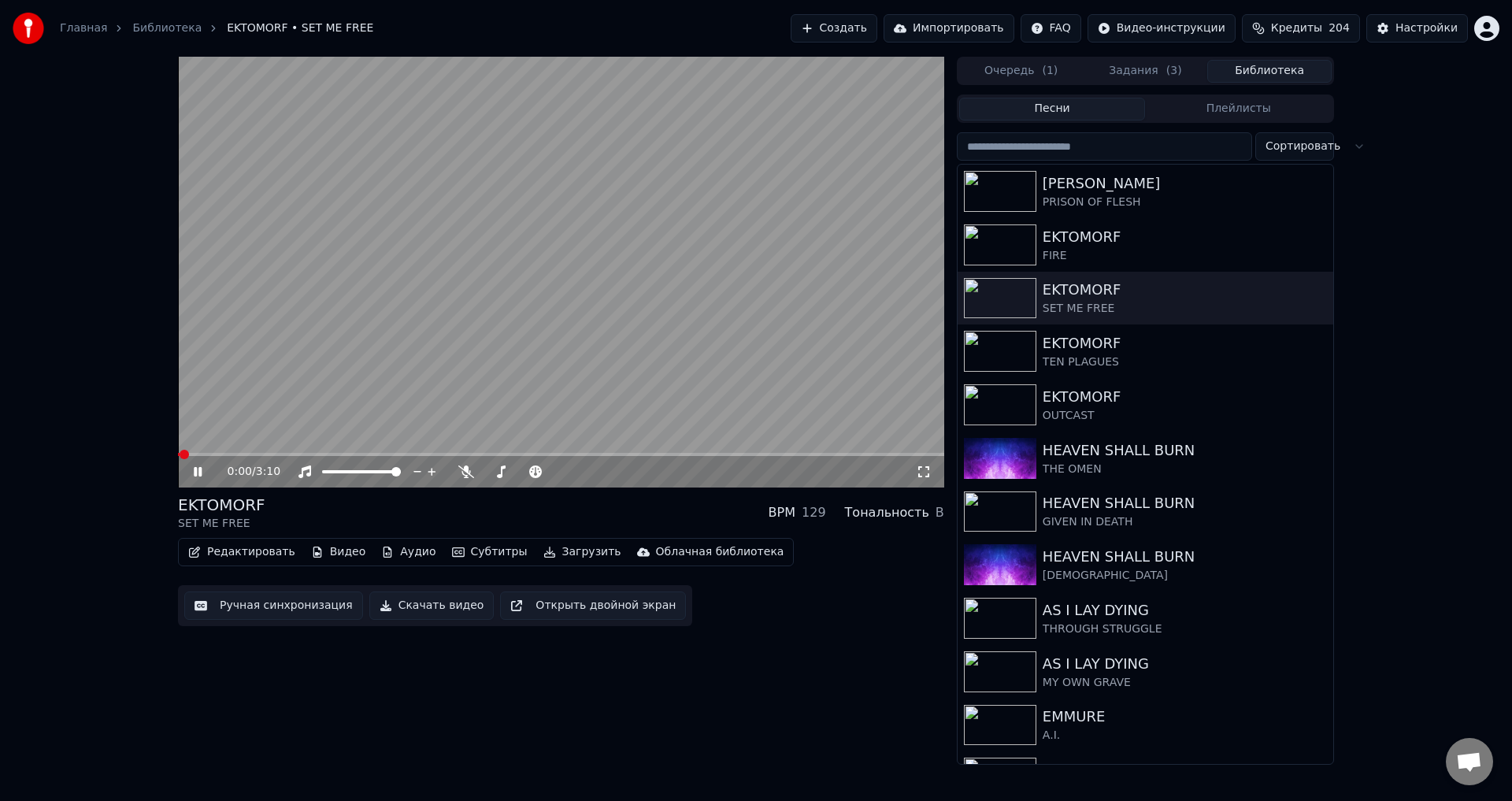
click at [198, 472] on icon at bounding box center [209, 472] width 37 height 13
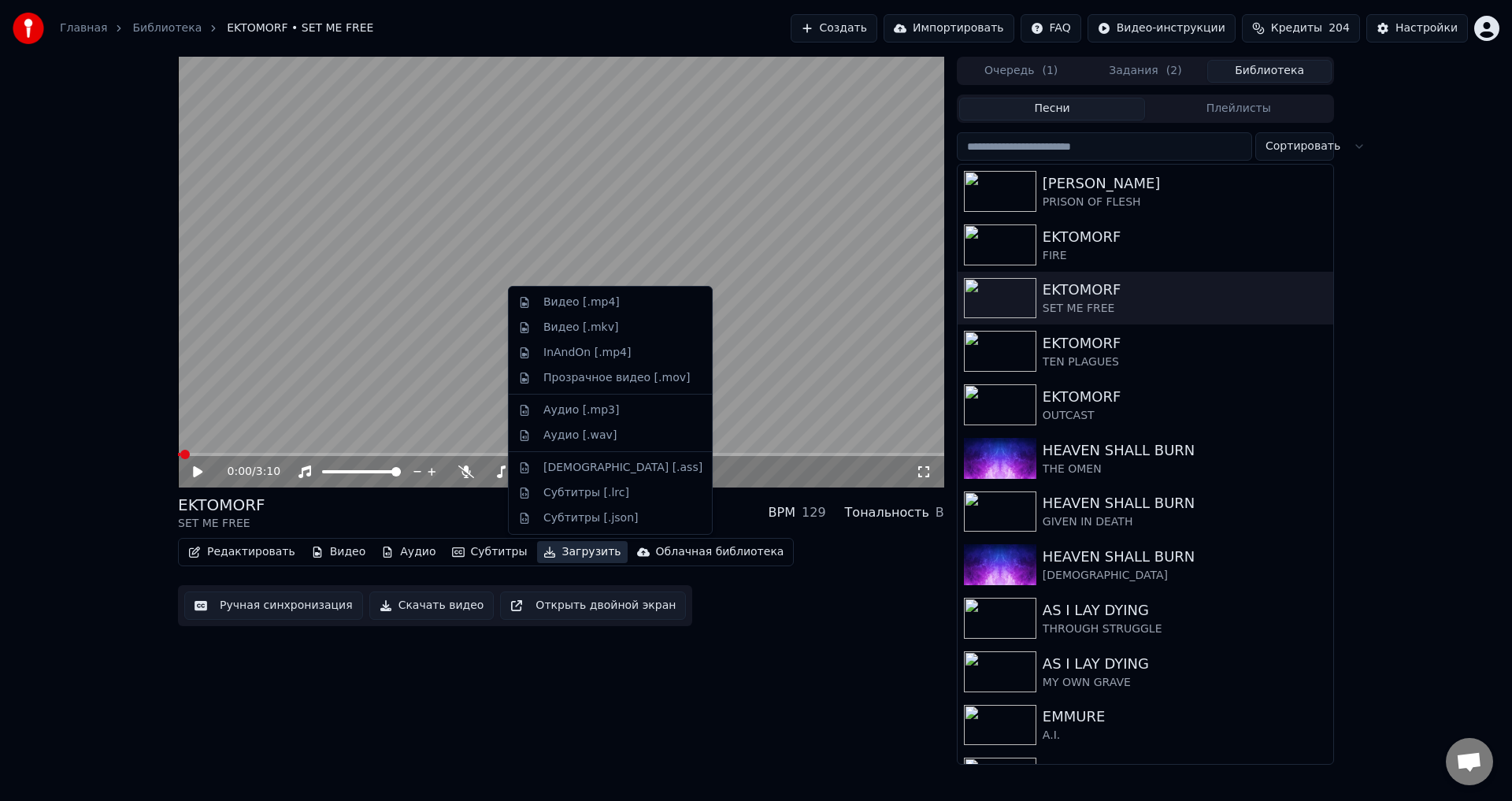
click at [537, 557] on button "Загрузить" at bounding box center [582, 552] width 91 height 22
click at [563, 415] on div "Аудио [.mp3]" at bounding box center [581, 410] width 76 height 16
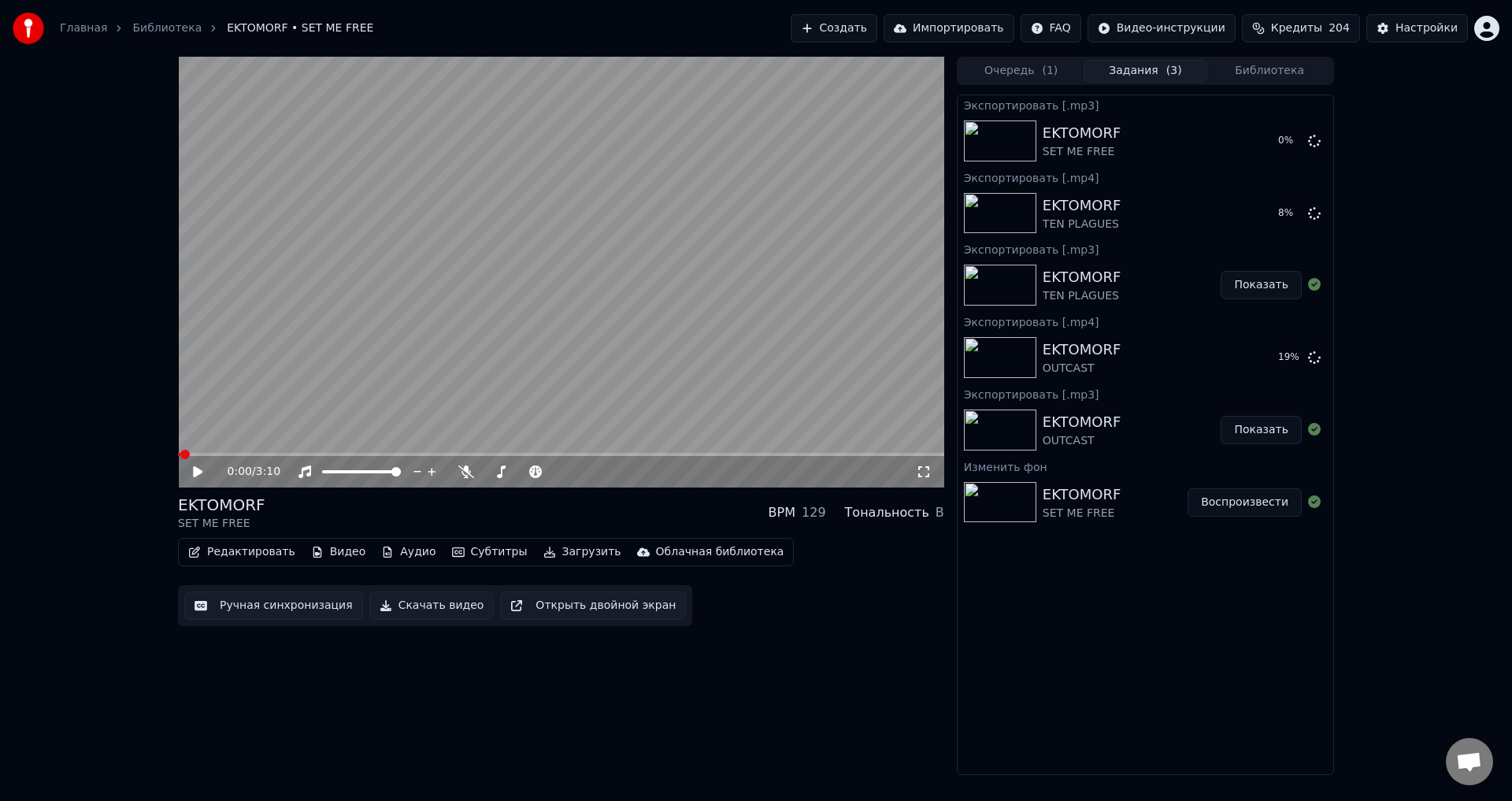
click at [553, 551] on button "Загрузить" at bounding box center [582, 552] width 91 height 22
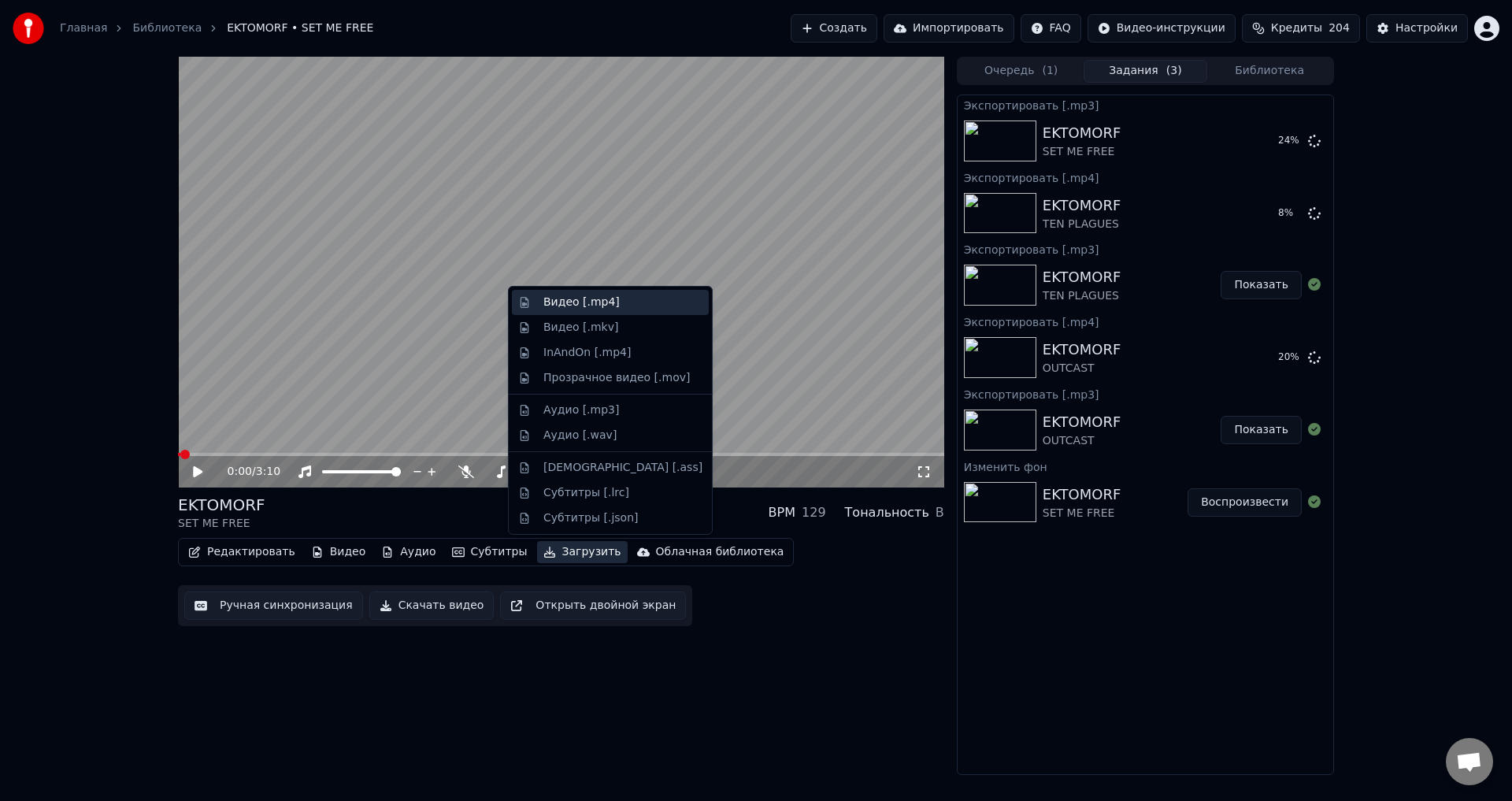
click at [577, 302] on div "Видео [.mp4]" at bounding box center [581, 302] width 77 height 16
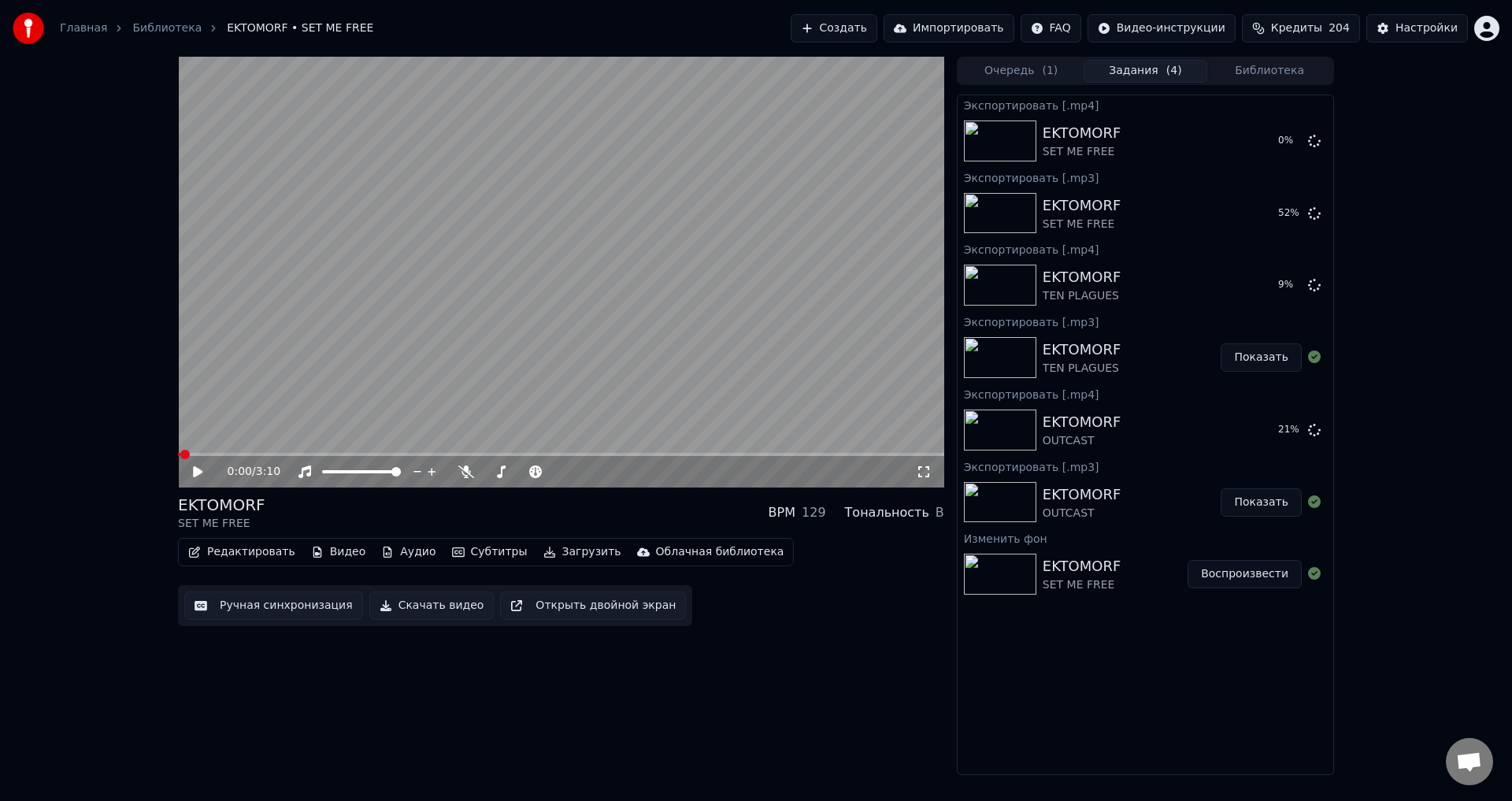
click at [1264, 72] on button "Библиотека" at bounding box center [1269, 71] width 124 height 23
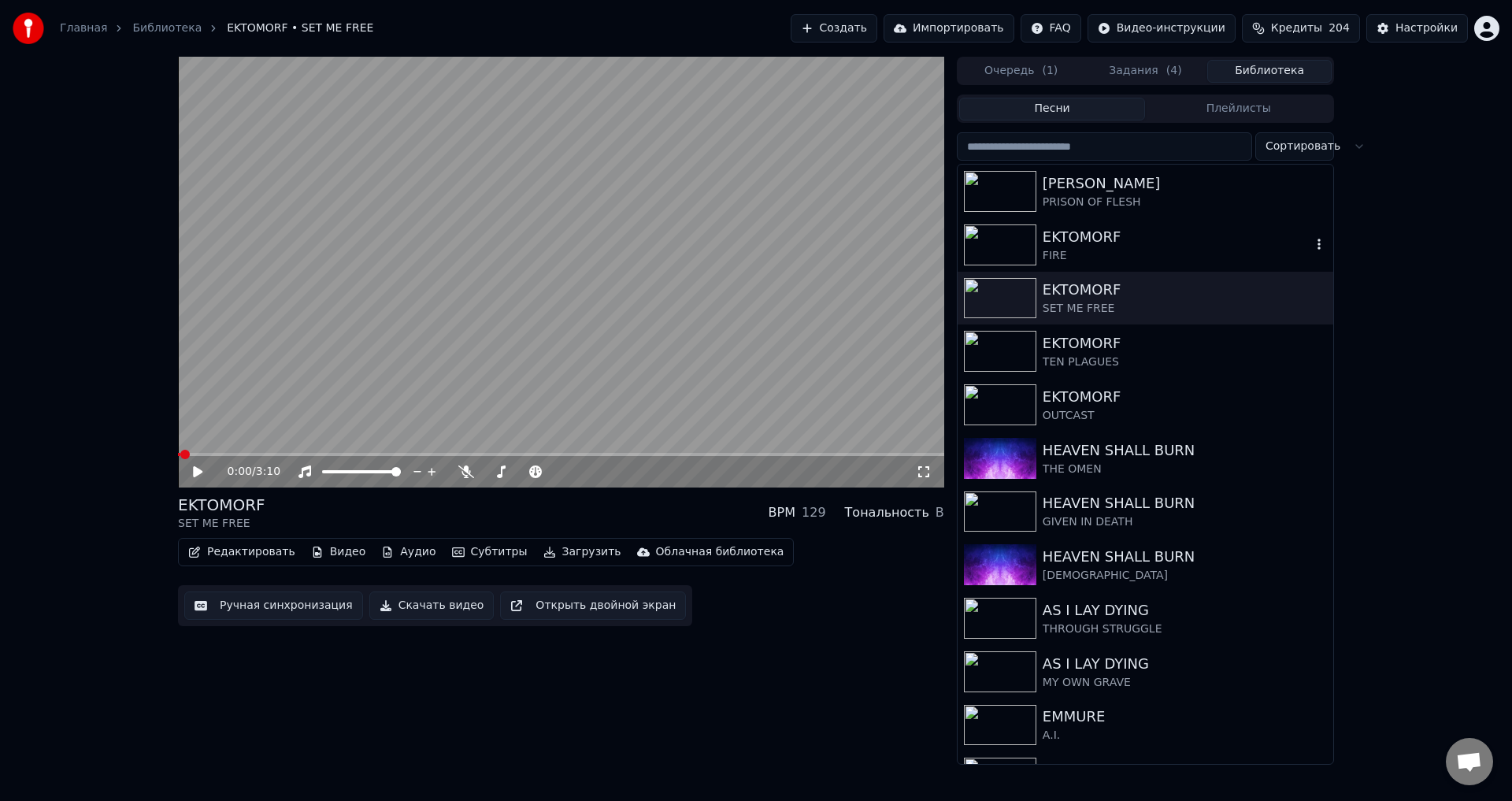
click at [985, 244] on img at bounding box center [1000, 245] width 73 height 41
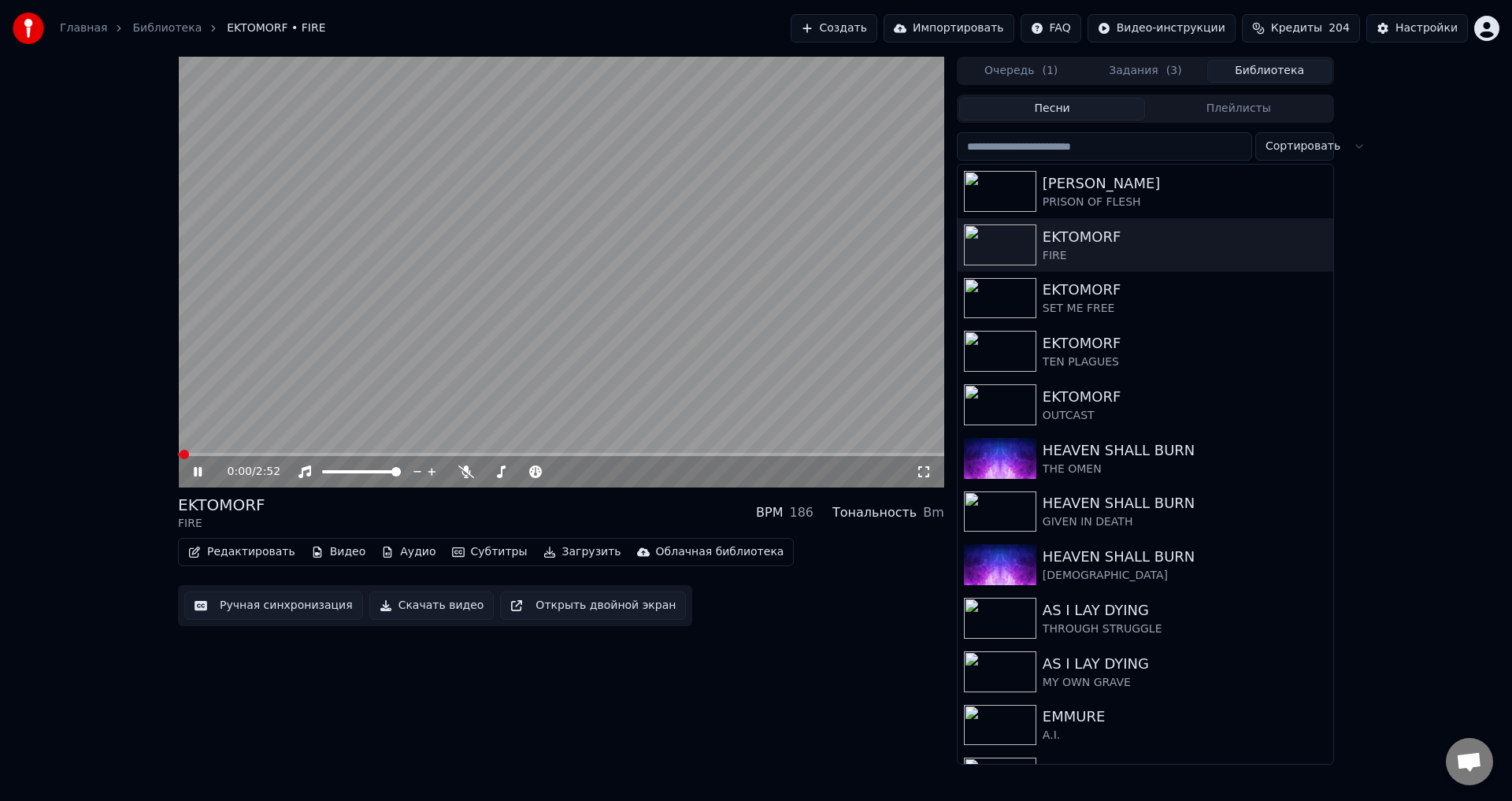
click at [198, 472] on icon at bounding box center [209, 472] width 37 height 13
click at [572, 548] on button "Загрузить" at bounding box center [582, 552] width 91 height 22
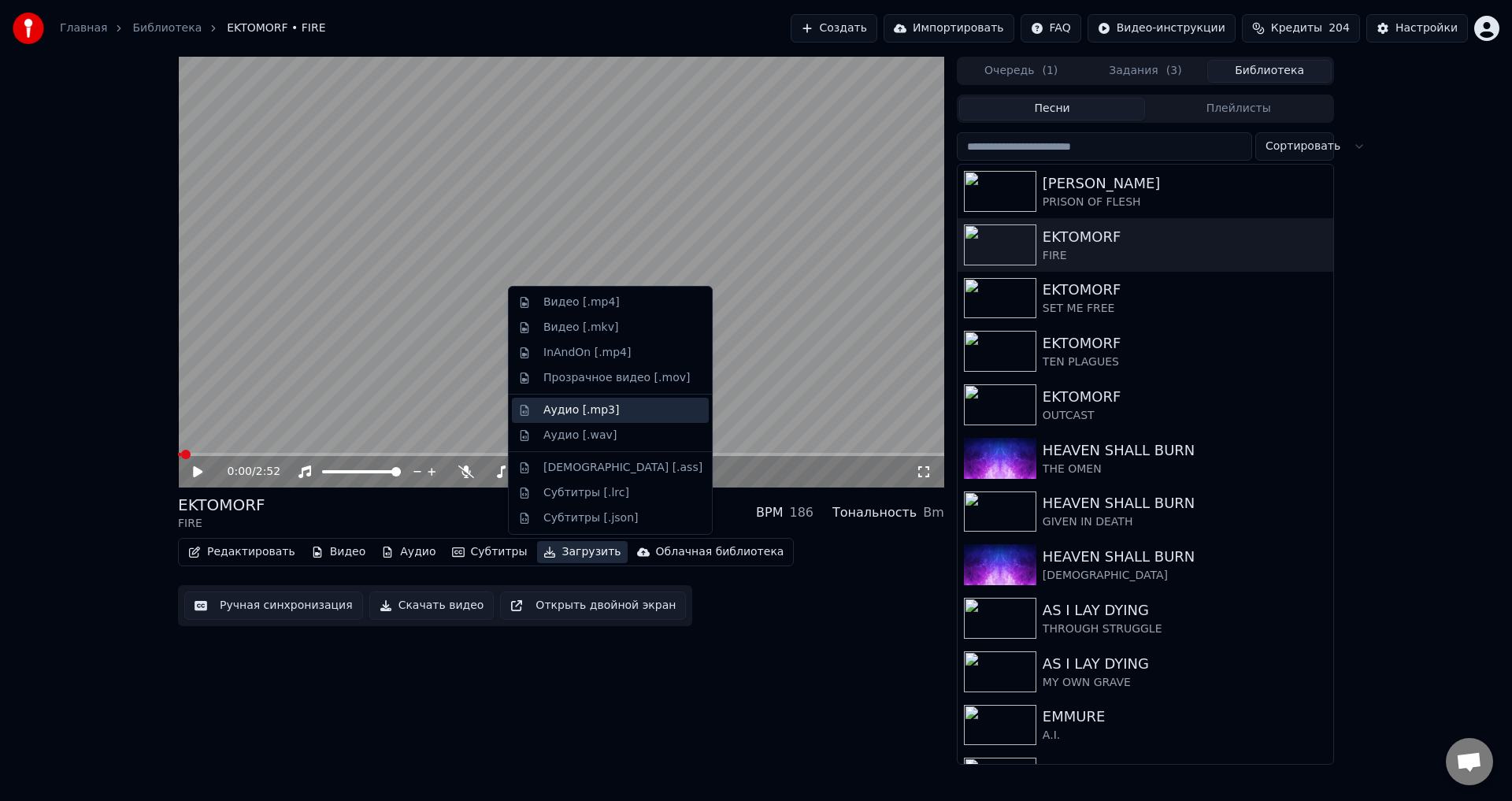
click at [585, 413] on div "Аудио [.mp3]" at bounding box center [581, 410] width 76 height 16
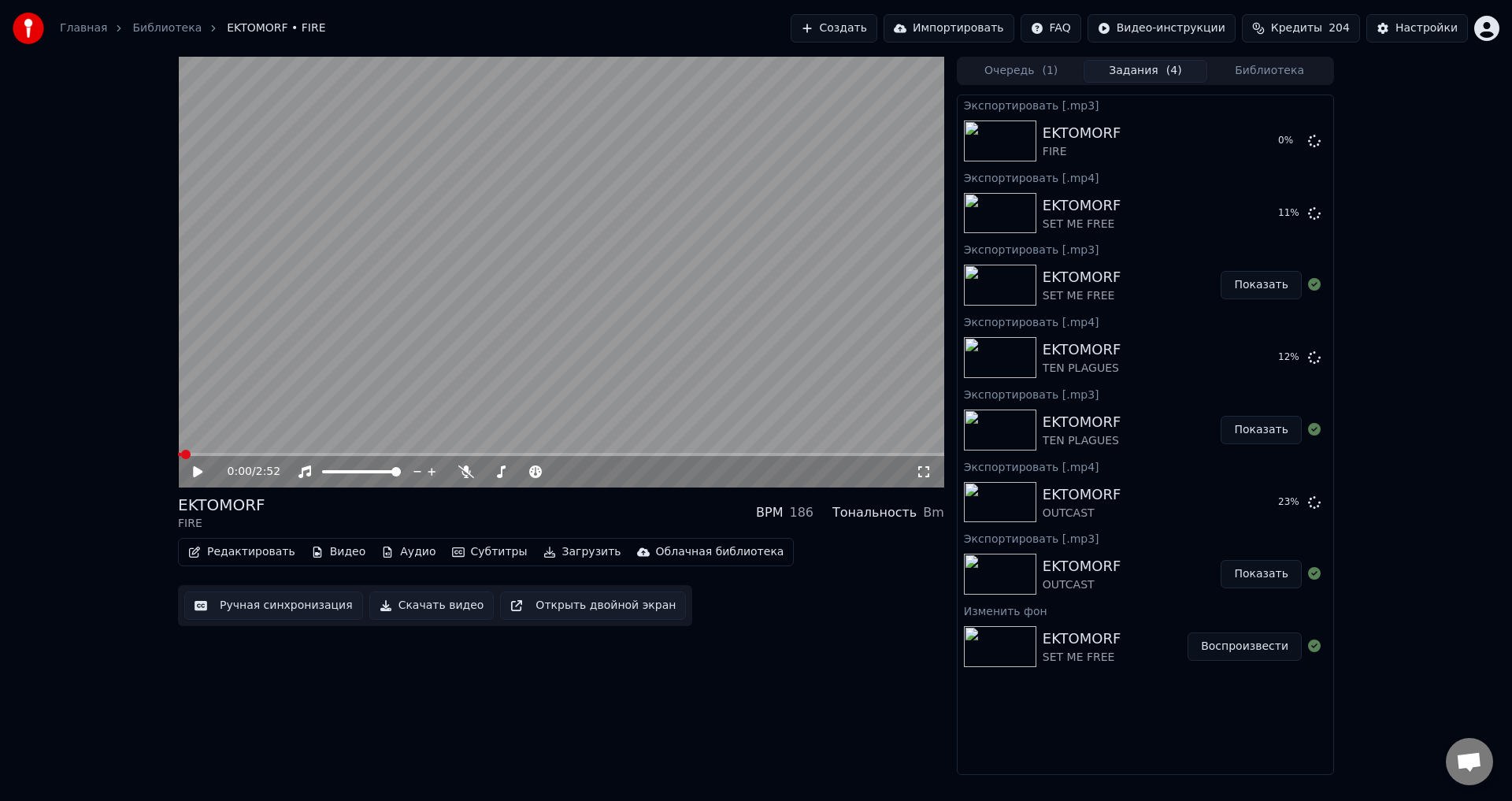
click at [546, 553] on button "Загрузить" at bounding box center [582, 552] width 91 height 22
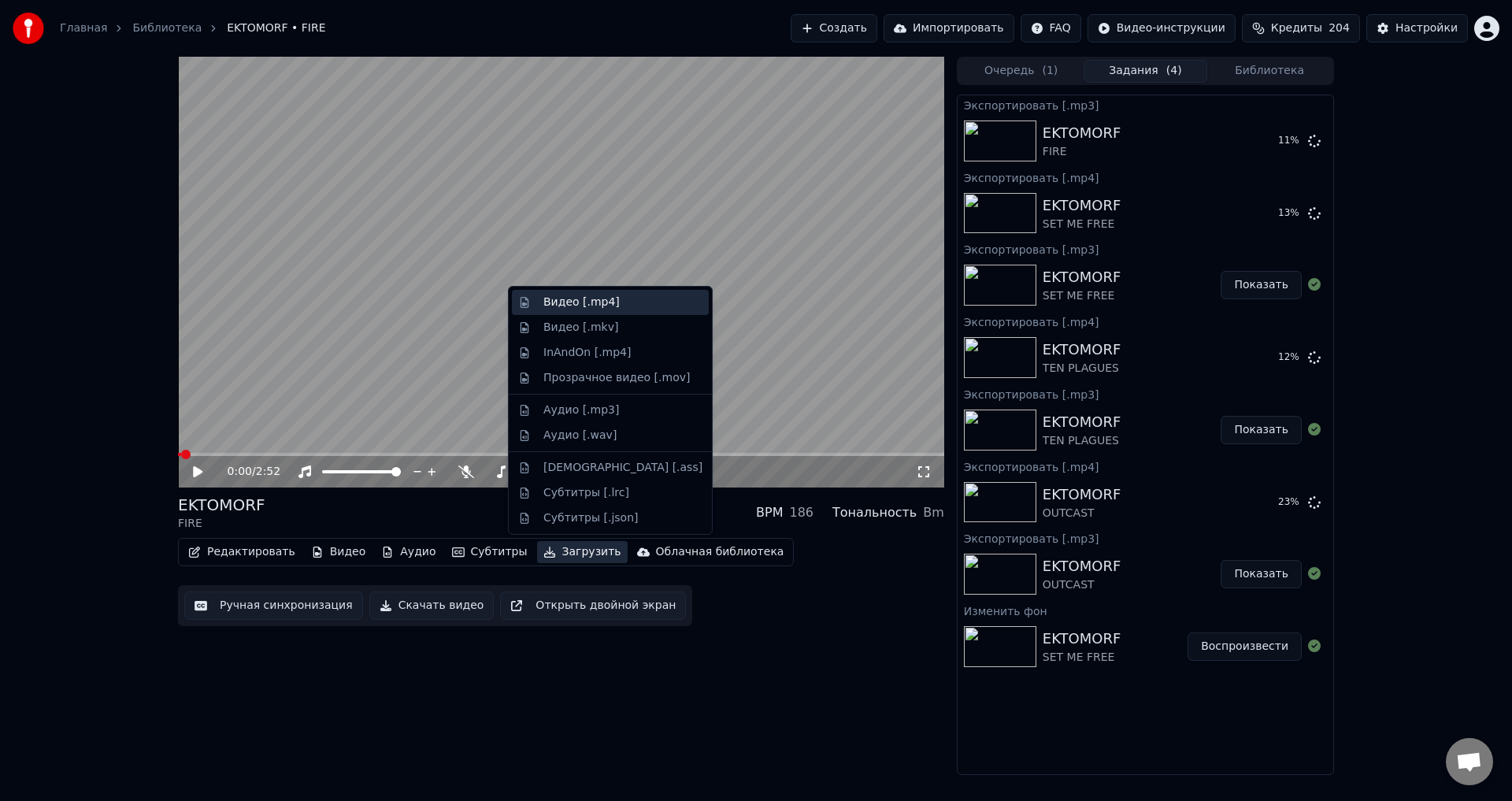
click at [563, 307] on div "Видео [.mp4]" at bounding box center [581, 302] width 77 height 16
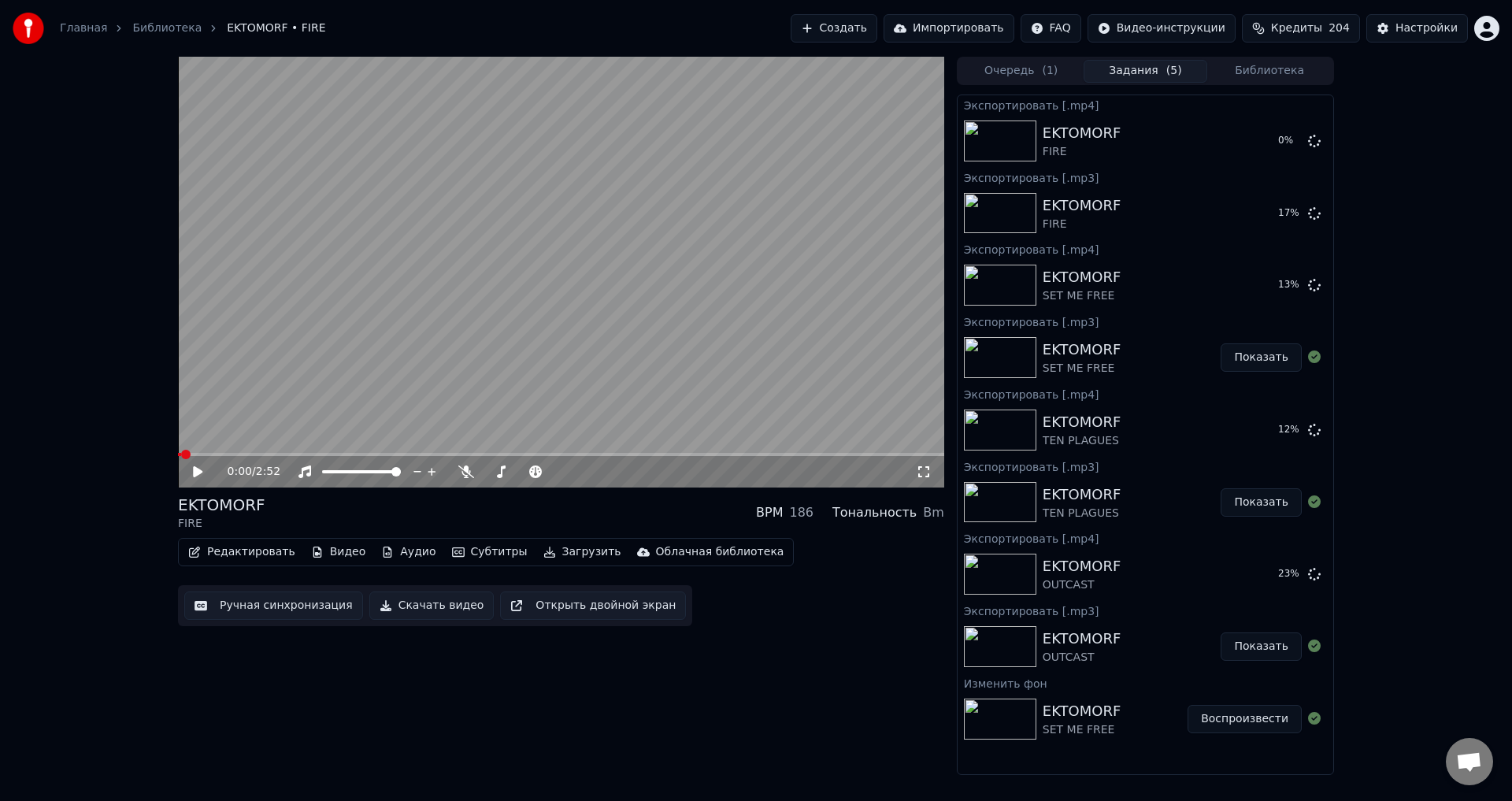
click at [538, 509] on div "EKTOMORF FIRE BPM 186 Тональность Bm" at bounding box center [561, 512] width 766 height 38
click at [1229, 146] on button "Показать" at bounding box center [1261, 141] width 81 height 28
click at [1245, 149] on button "Показать" at bounding box center [1261, 141] width 81 height 28
